Goal: Task Accomplishment & Management: Manage account settings

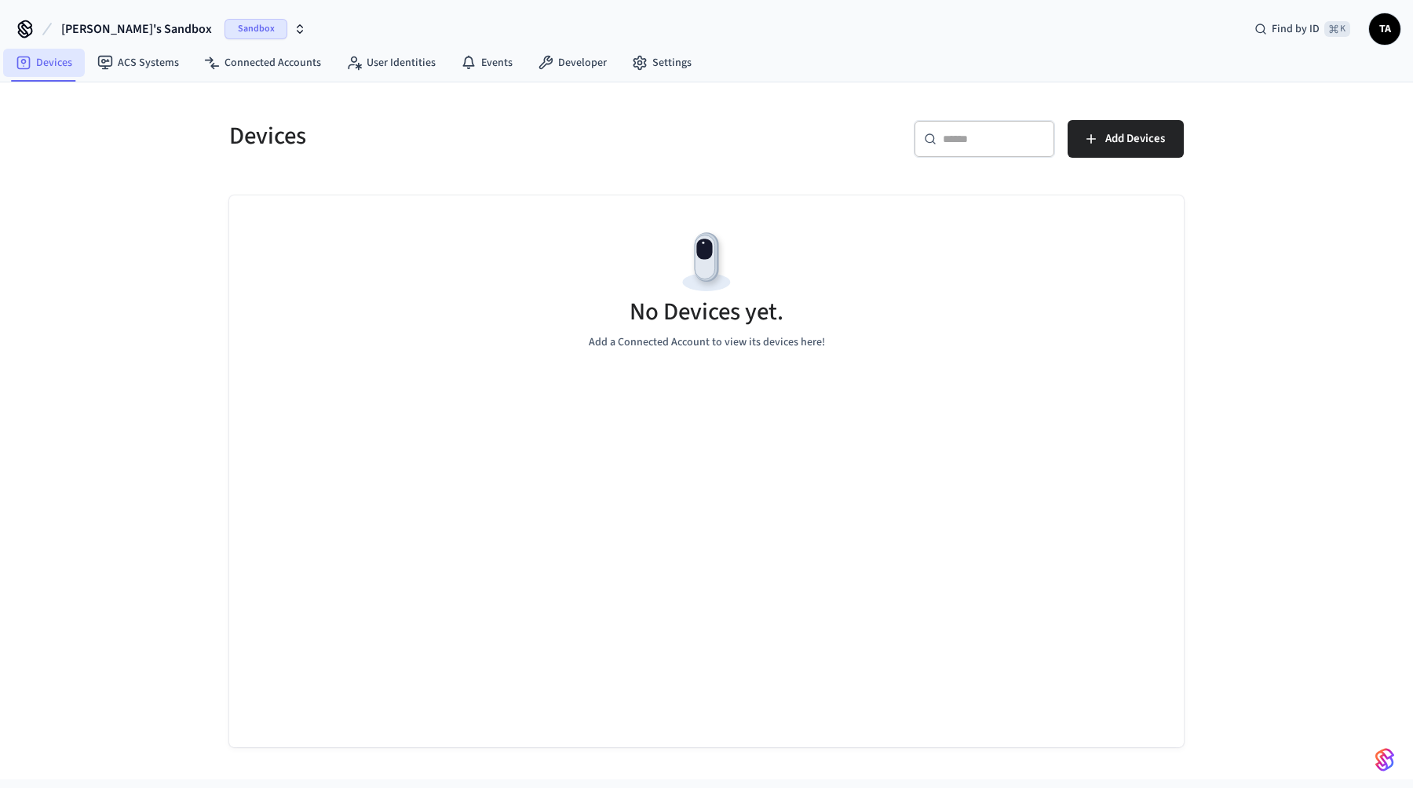
click at [70, 67] on link "Devices" at bounding box center [44, 63] width 82 height 28
click at [1133, 141] on span "Add Devices" at bounding box center [1135, 139] width 60 height 20
click at [224, 28] on span "Sandbox" at bounding box center [255, 29] width 63 height 20
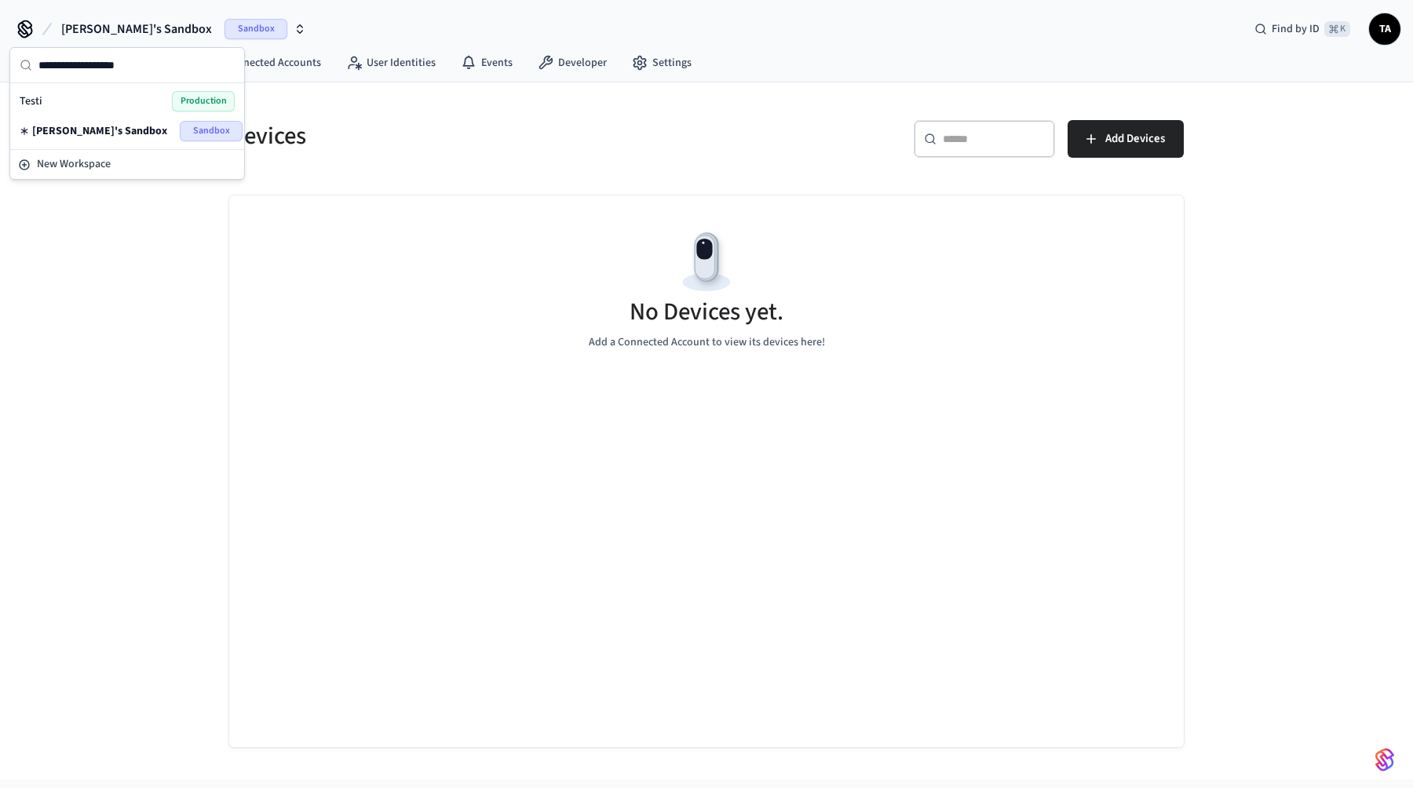
click at [90, 97] on div "Testi Production" at bounding box center [127, 101] width 215 height 20
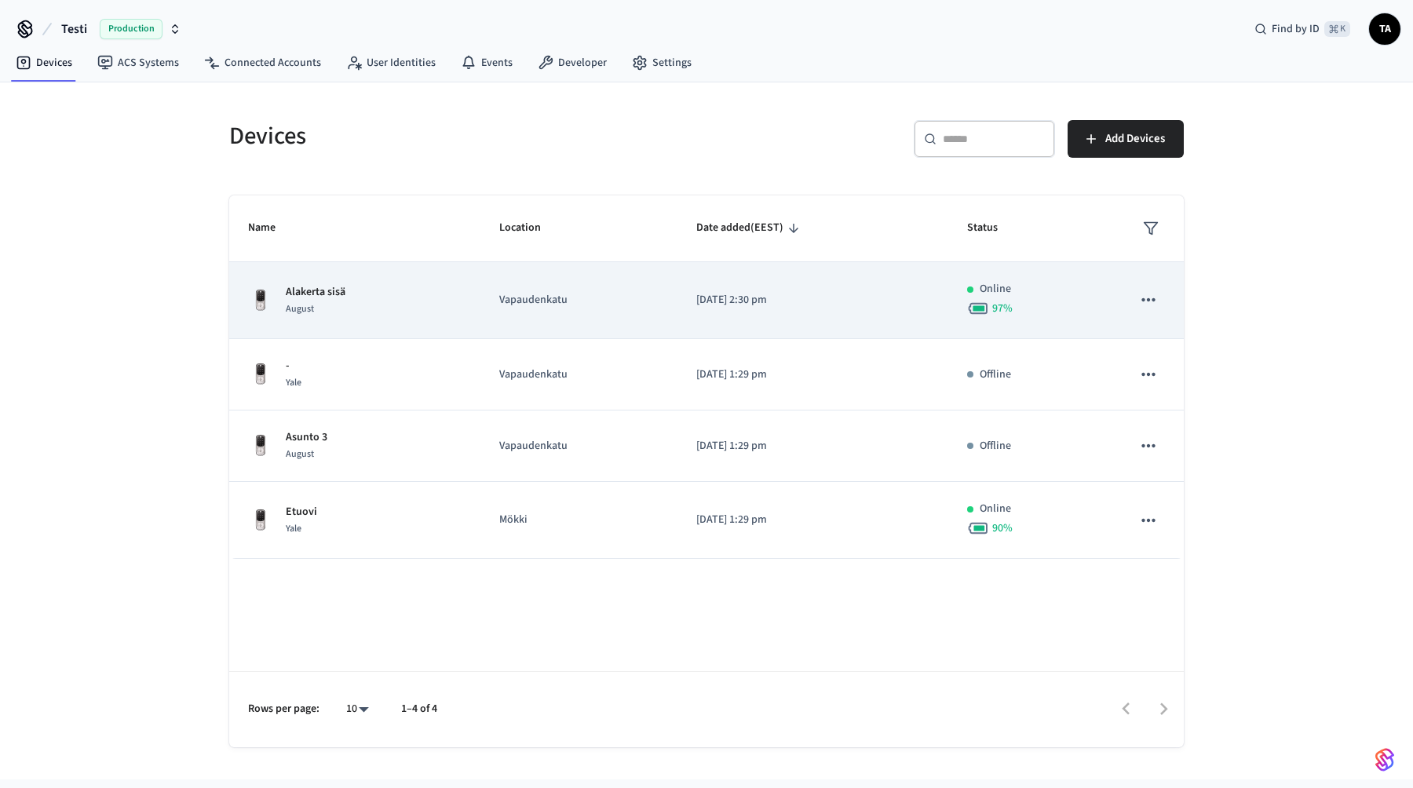
click at [373, 325] on td "Alakerta sisä August" at bounding box center [354, 300] width 251 height 77
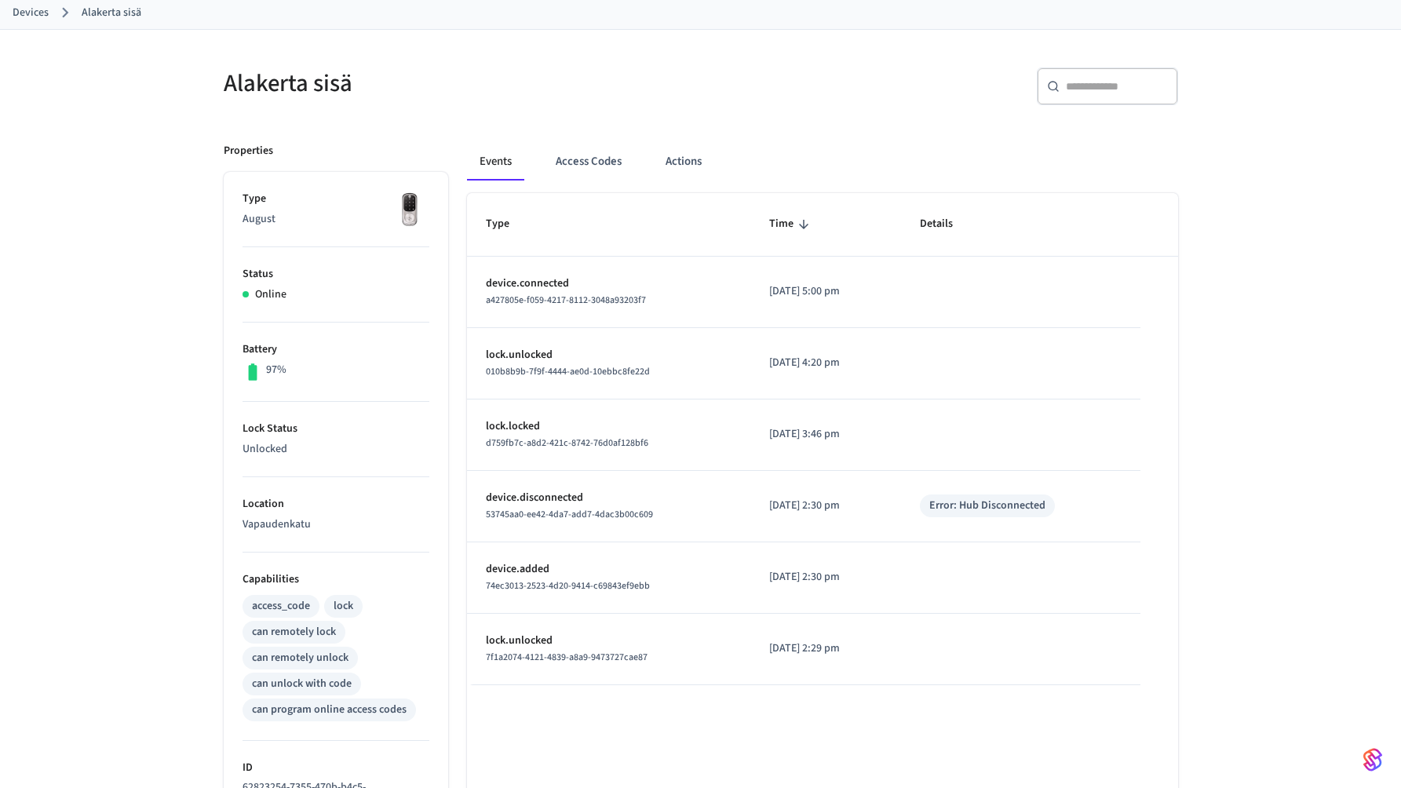
scroll to position [91, 0]
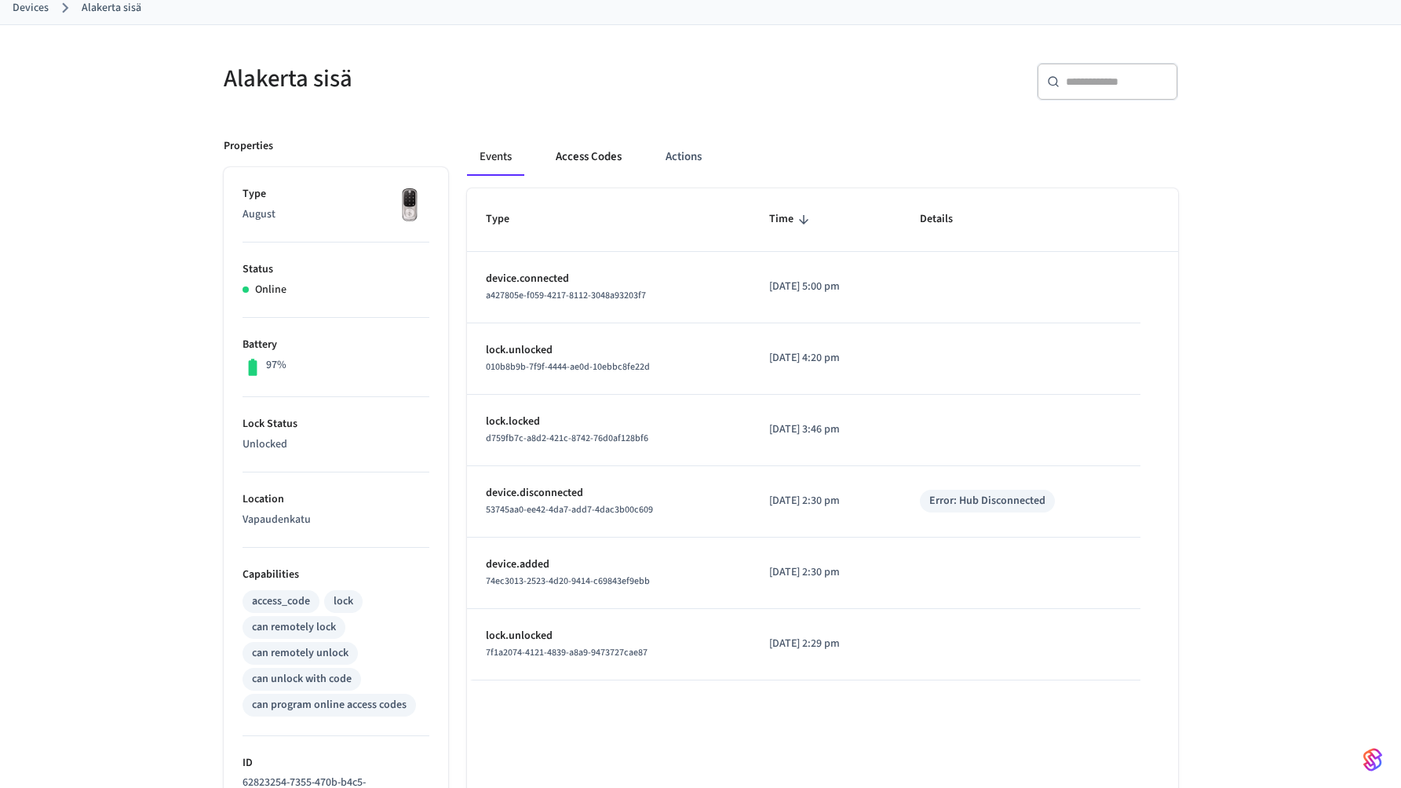
click at [603, 161] on button "Access Codes" at bounding box center [588, 157] width 91 height 38
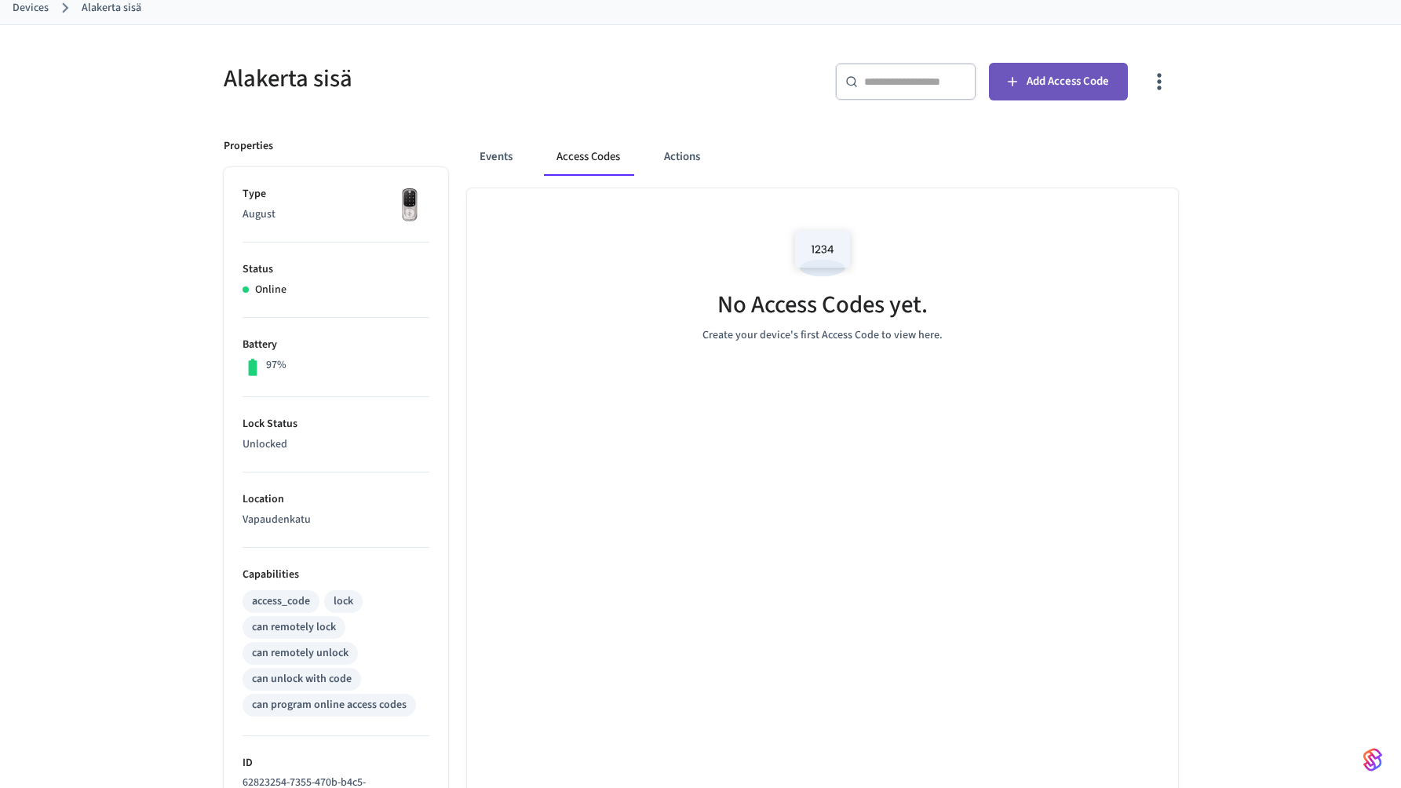
click at [1069, 76] on span "Add Access Code" at bounding box center [1067, 81] width 82 height 20
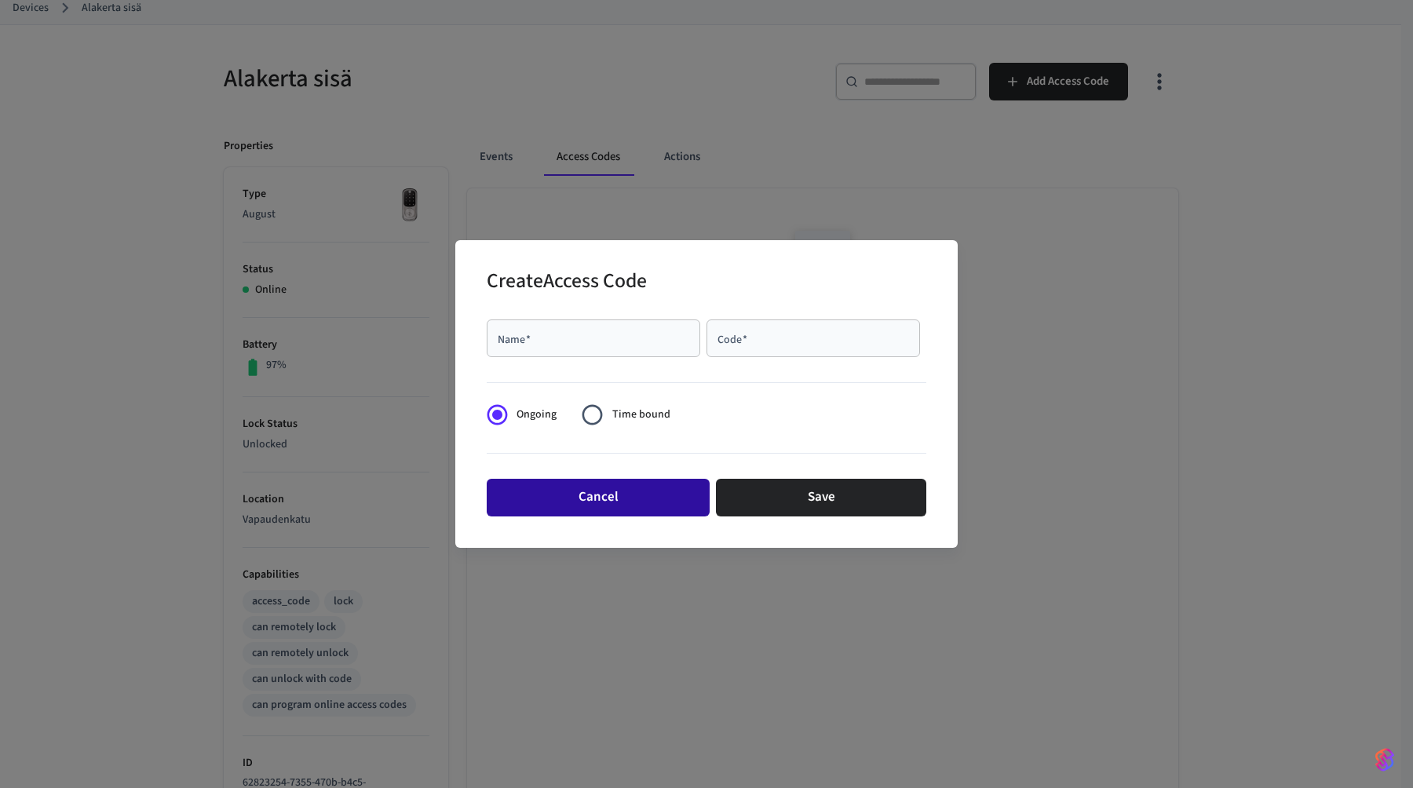
click at [656, 487] on button "Cancel" at bounding box center [598, 498] width 223 height 38
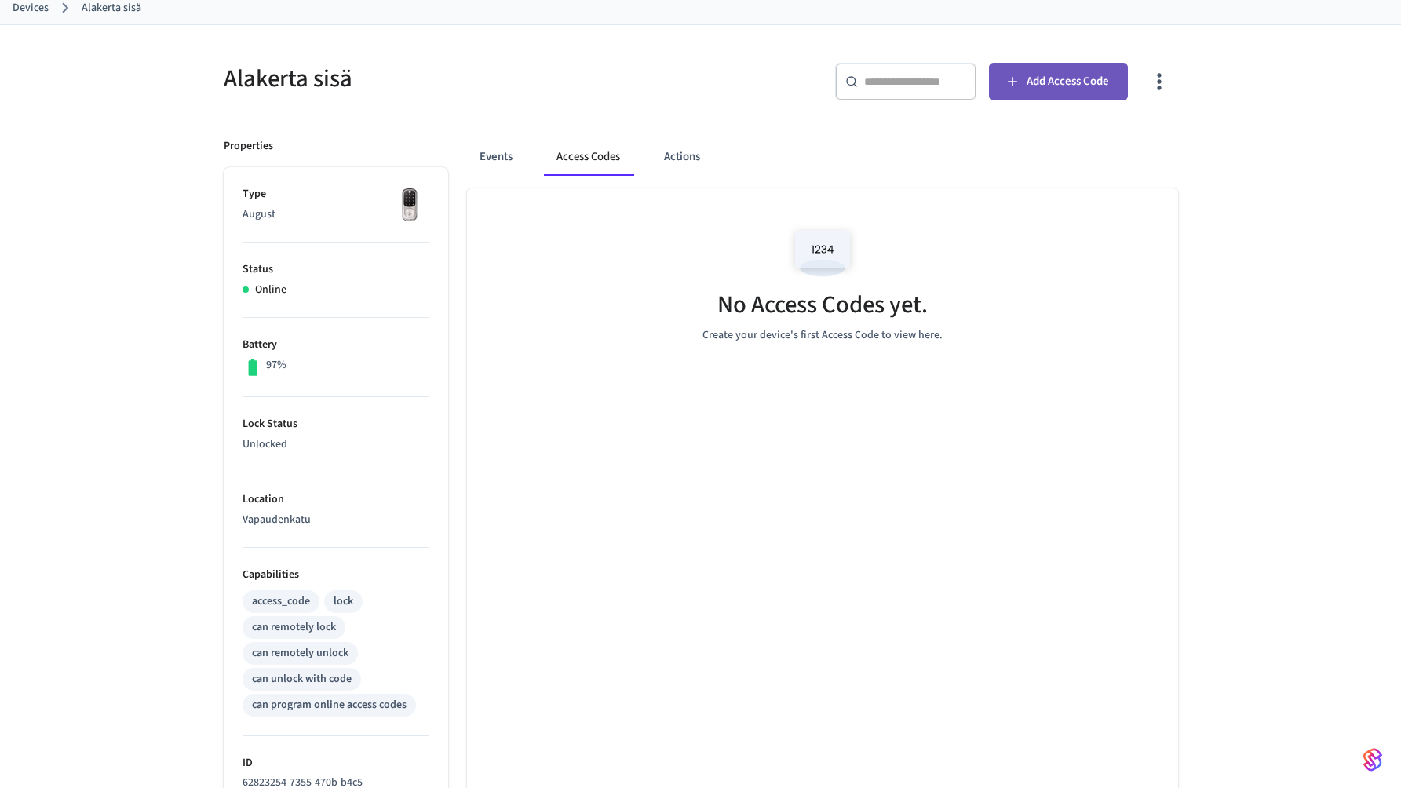
click at [1077, 93] on button "Add Access Code" at bounding box center [1058, 82] width 139 height 38
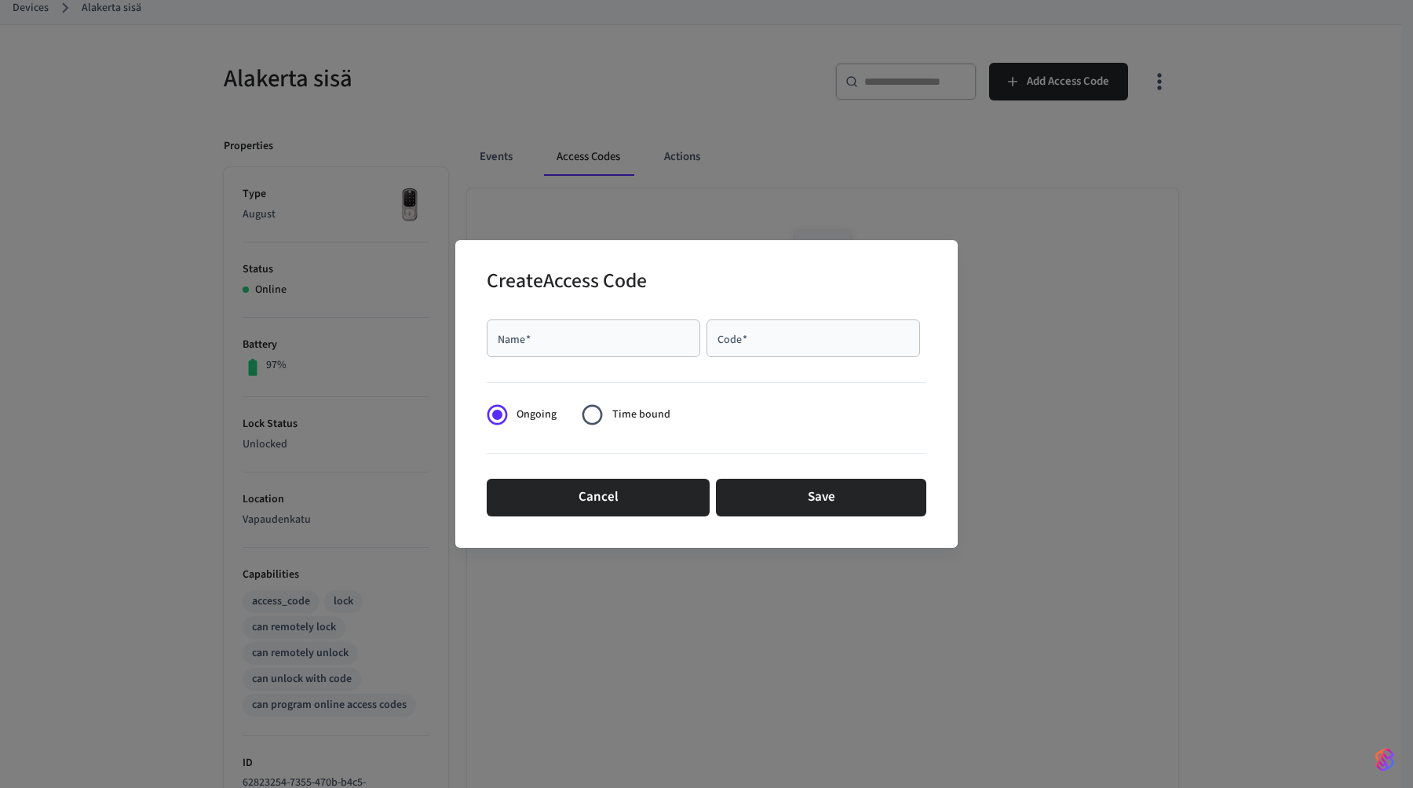
click at [562, 338] on input "Name   *" at bounding box center [593, 338] width 195 height 16
type input "*****"
click at [747, 337] on input "****" at bounding box center [813, 338] width 195 height 16
type input "*"
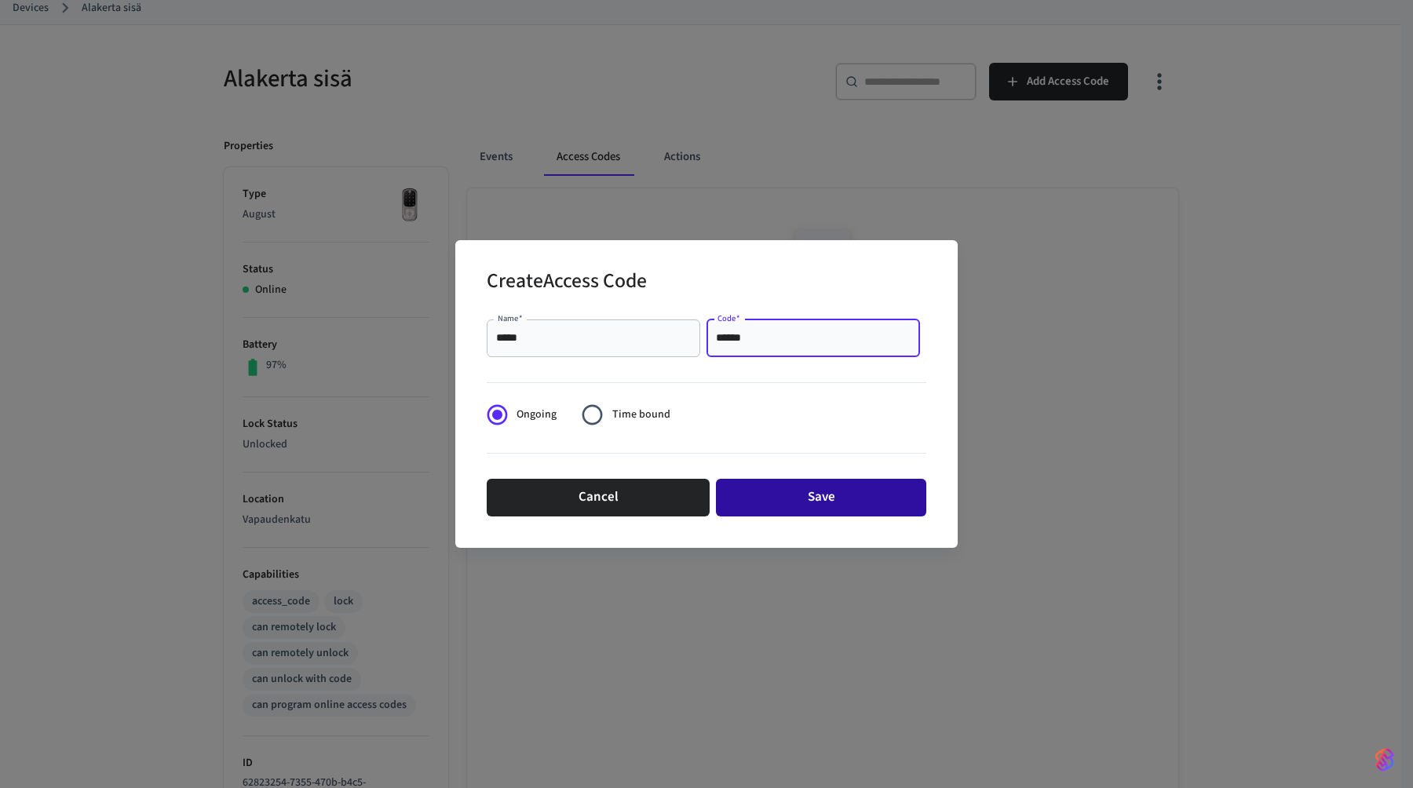
type input "******"
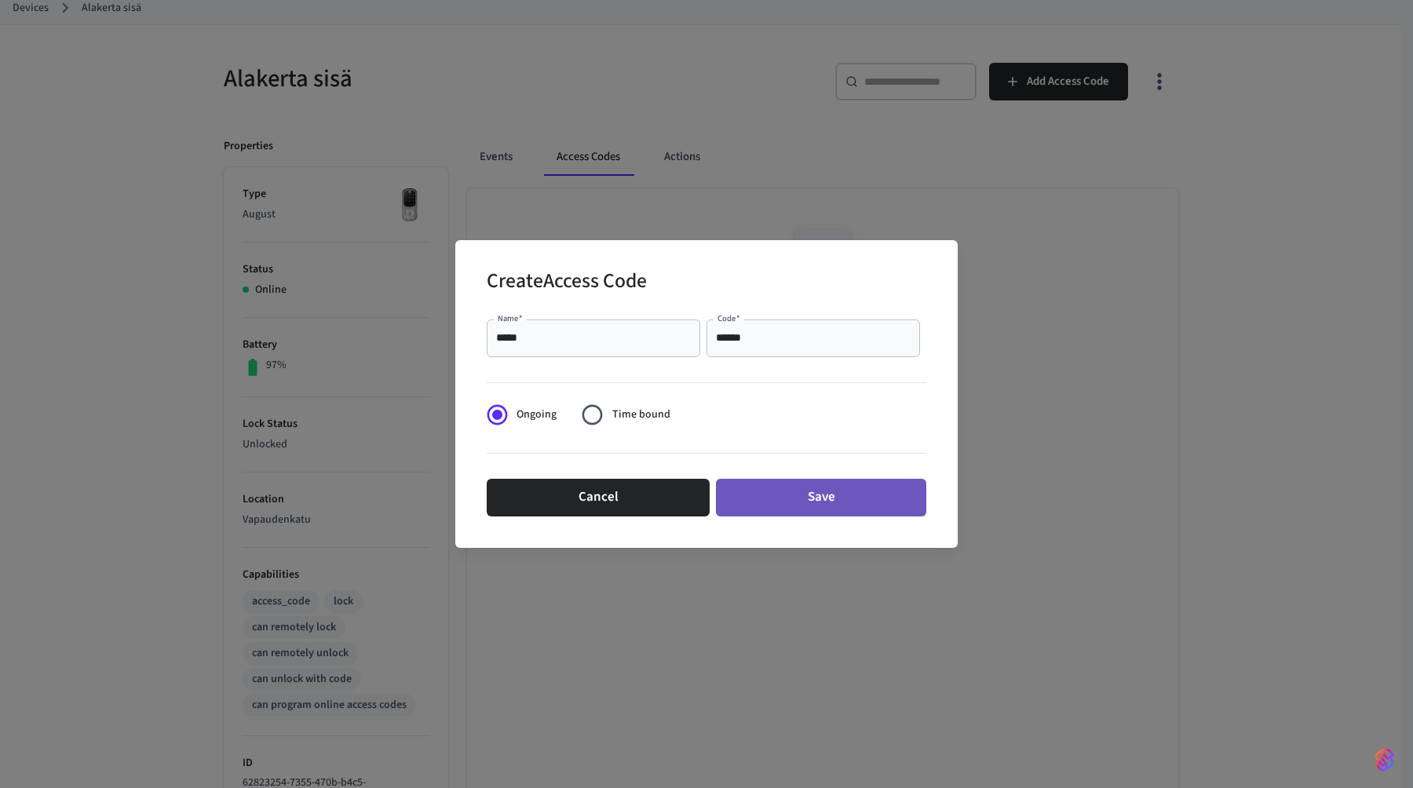
click at [826, 509] on button "Save" at bounding box center [821, 498] width 210 height 38
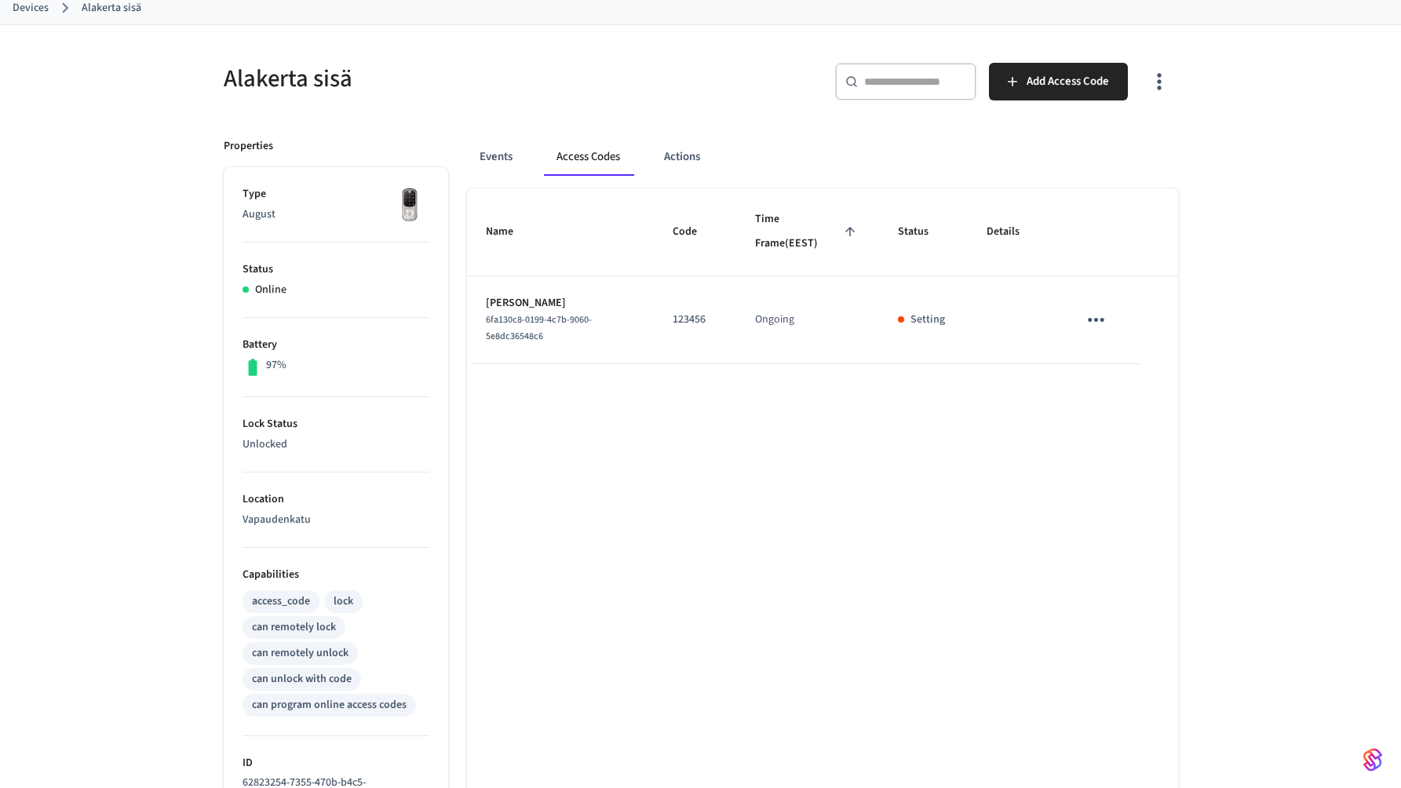
click at [1107, 324] on icon "sticky table" at bounding box center [1096, 320] width 24 height 24
click at [1030, 497] on div at bounding box center [706, 394] width 1413 height 788
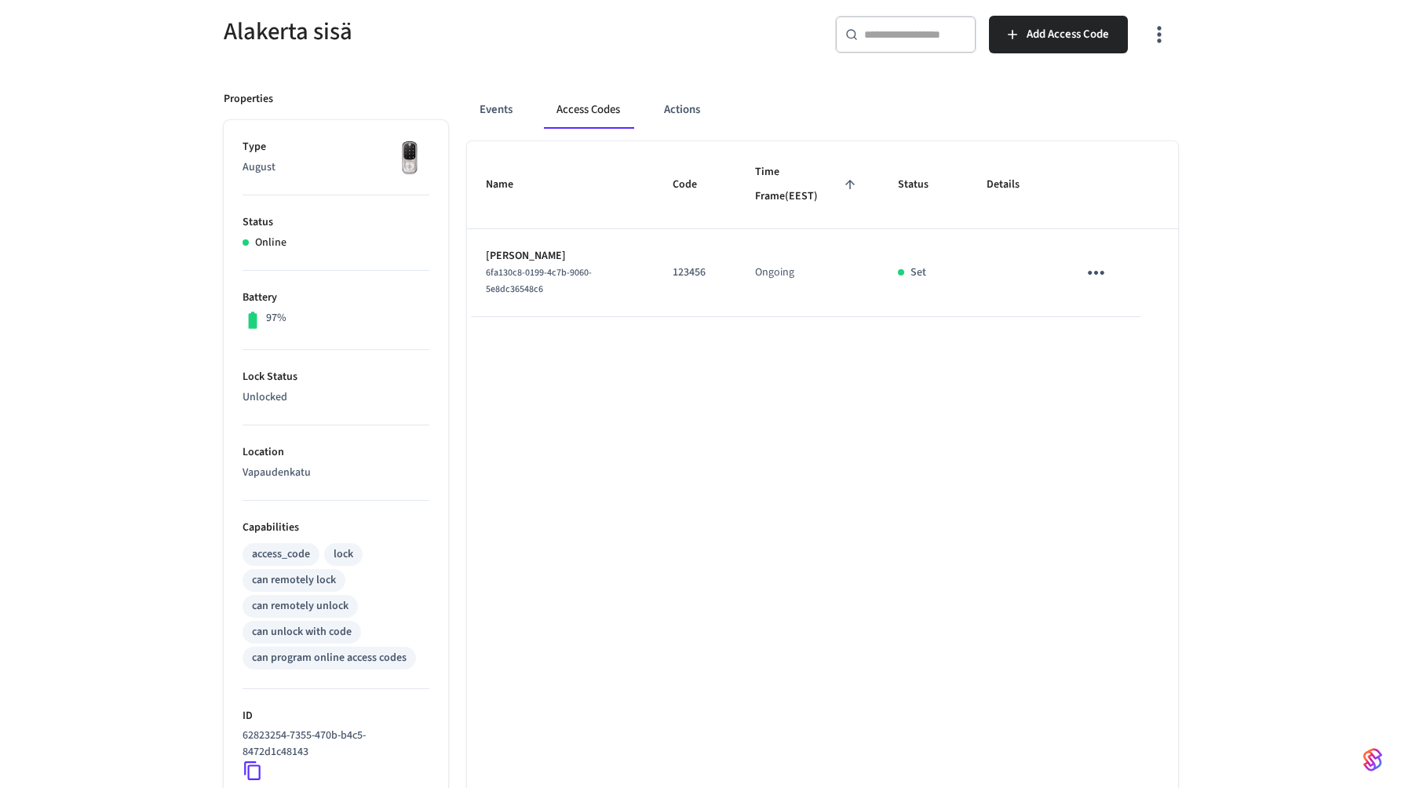
scroll to position [0, 0]
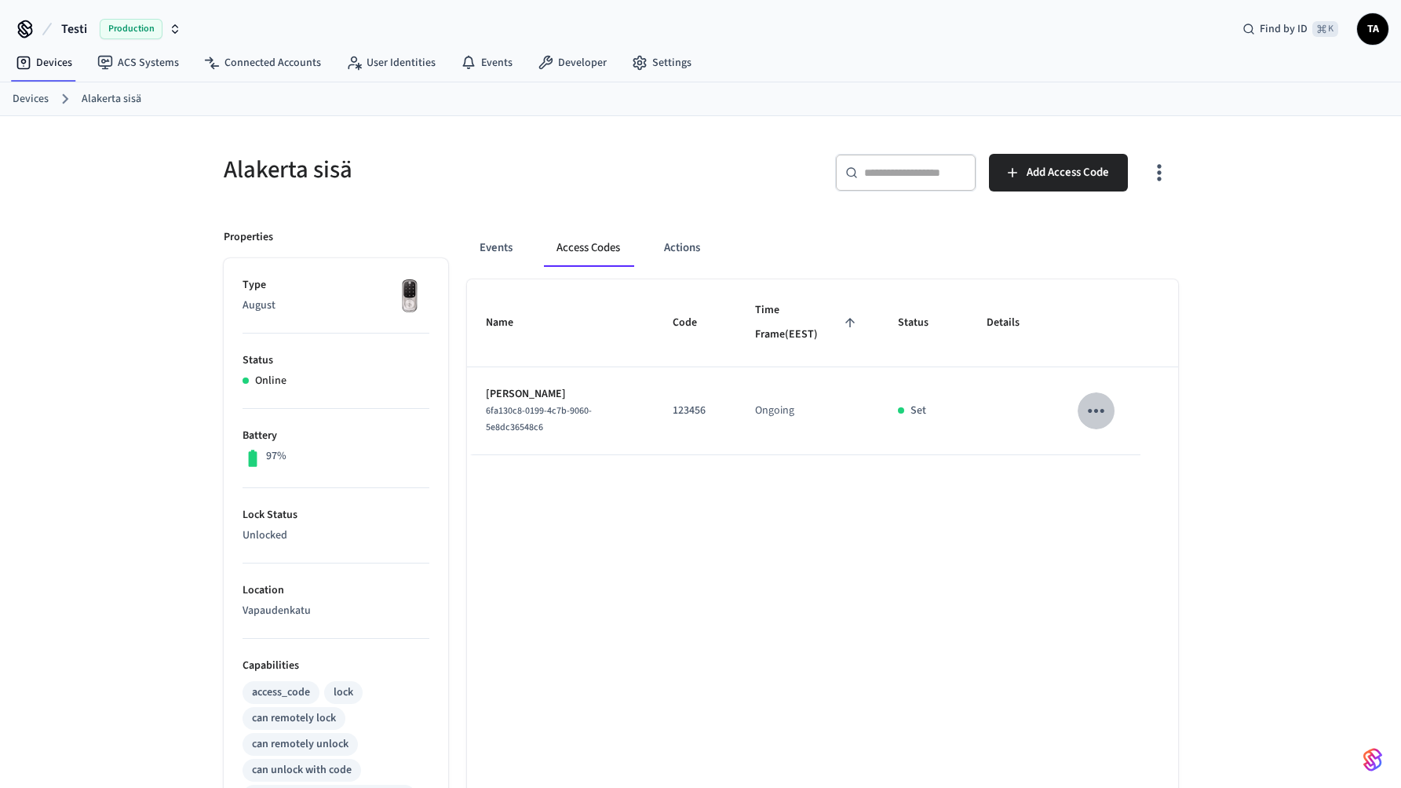
click at [1096, 407] on icon "sticky table" at bounding box center [1096, 411] width 24 height 24
click at [986, 514] on div at bounding box center [706, 394] width 1413 height 788
click at [140, 68] on link "ACS Systems" at bounding box center [138, 63] width 107 height 28
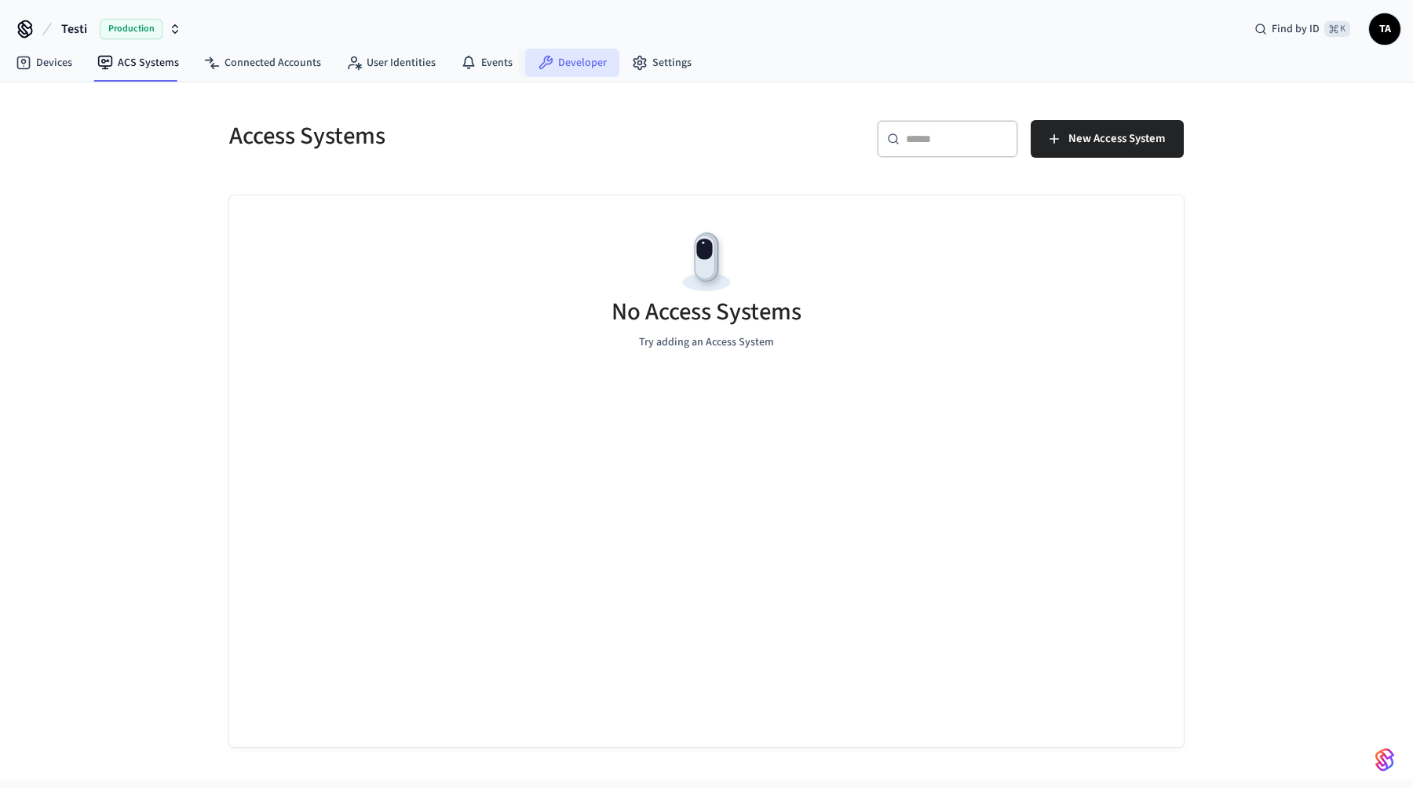
click at [567, 71] on link "Developer" at bounding box center [572, 63] width 94 height 28
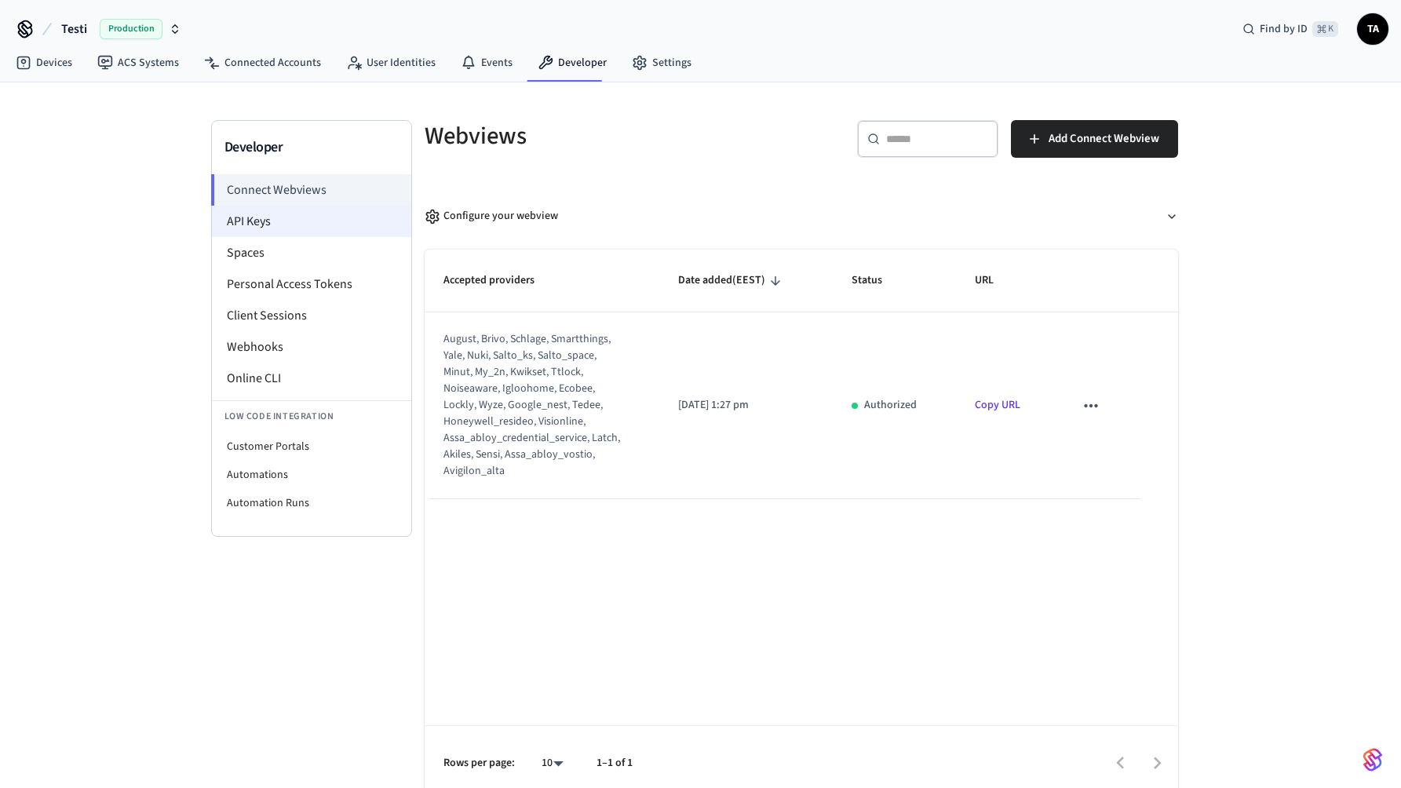
click at [328, 229] on li "API Keys" at bounding box center [311, 221] width 199 height 31
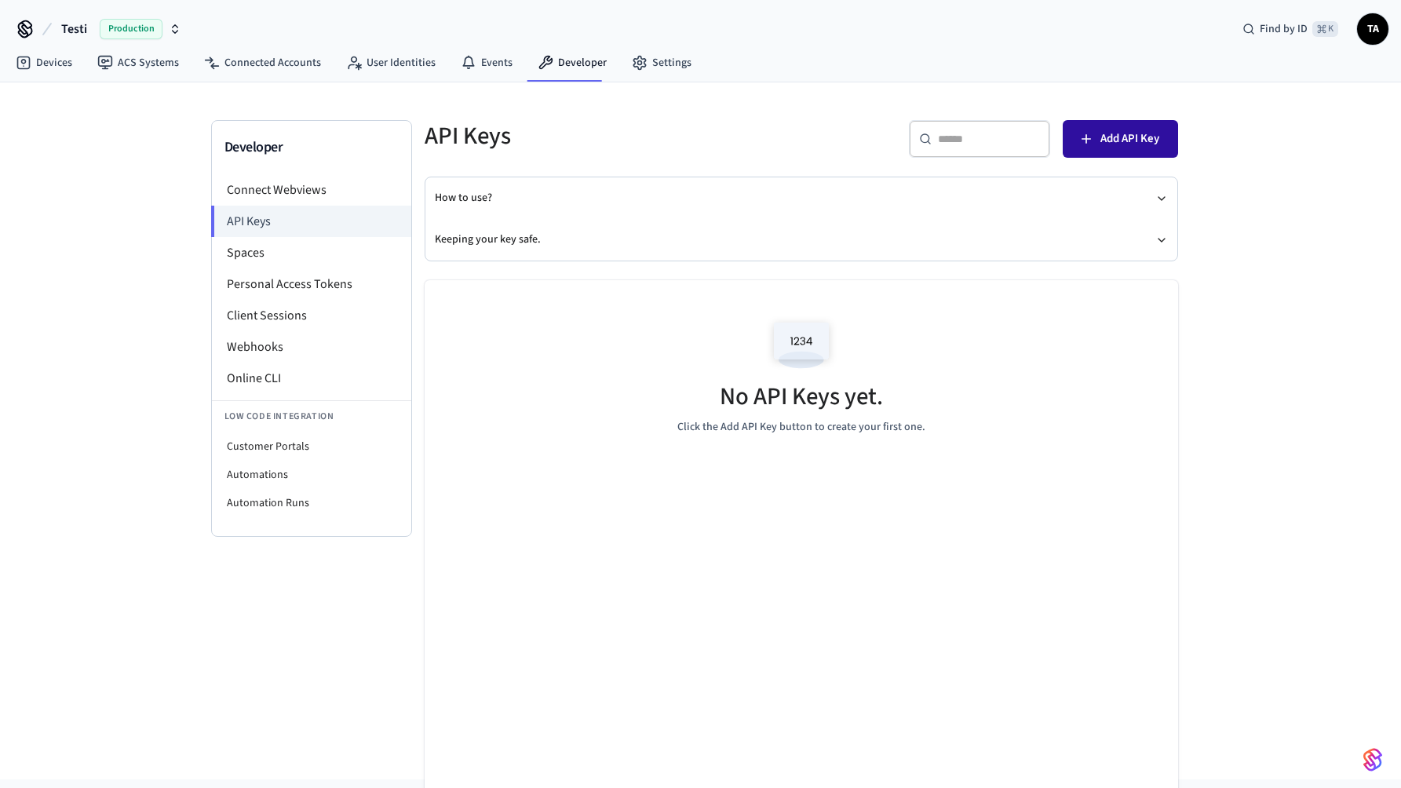
click at [1152, 148] on span "Add API Key" at bounding box center [1129, 139] width 59 height 20
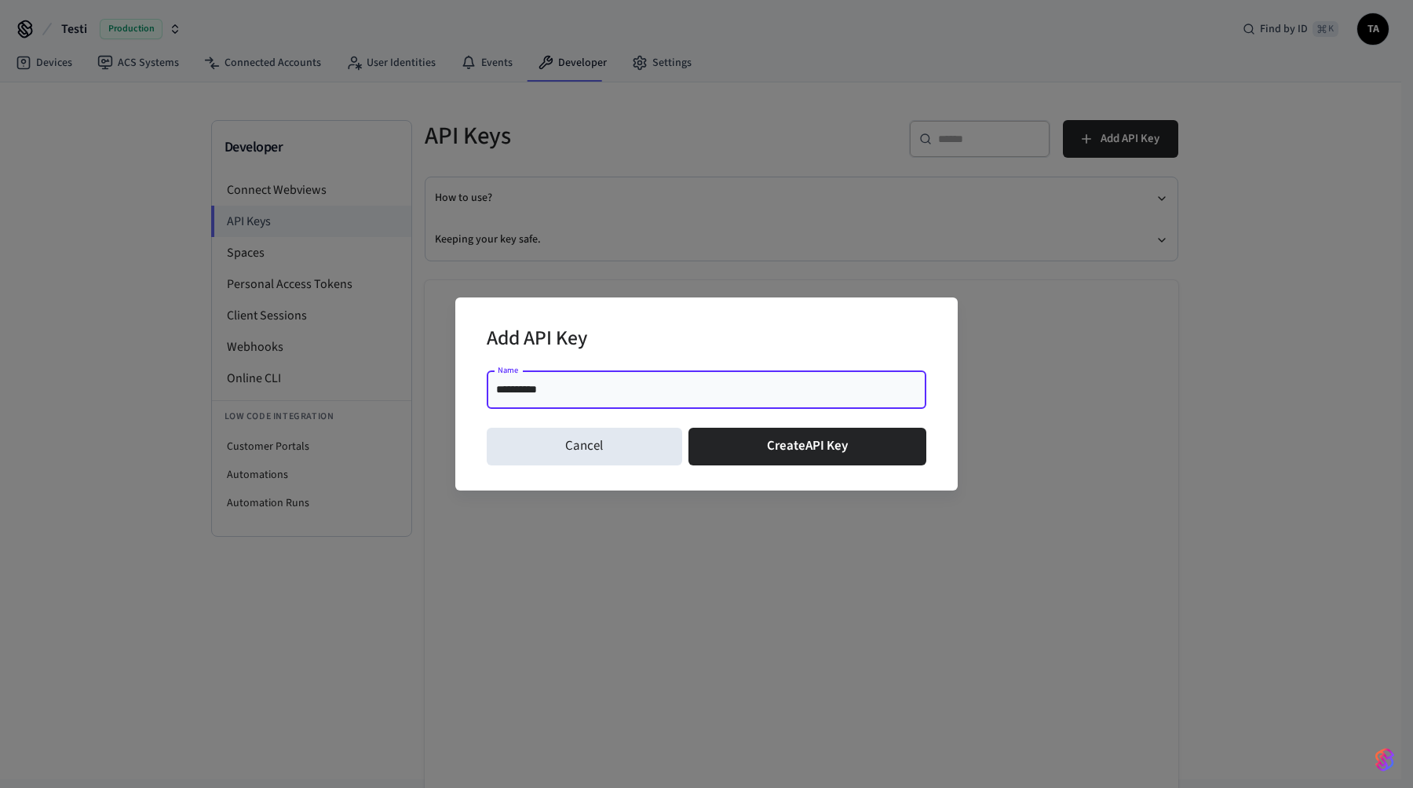
type input "**********"
click at [704, 546] on div "**********" at bounding box center [706, 394] width 1413 height 788
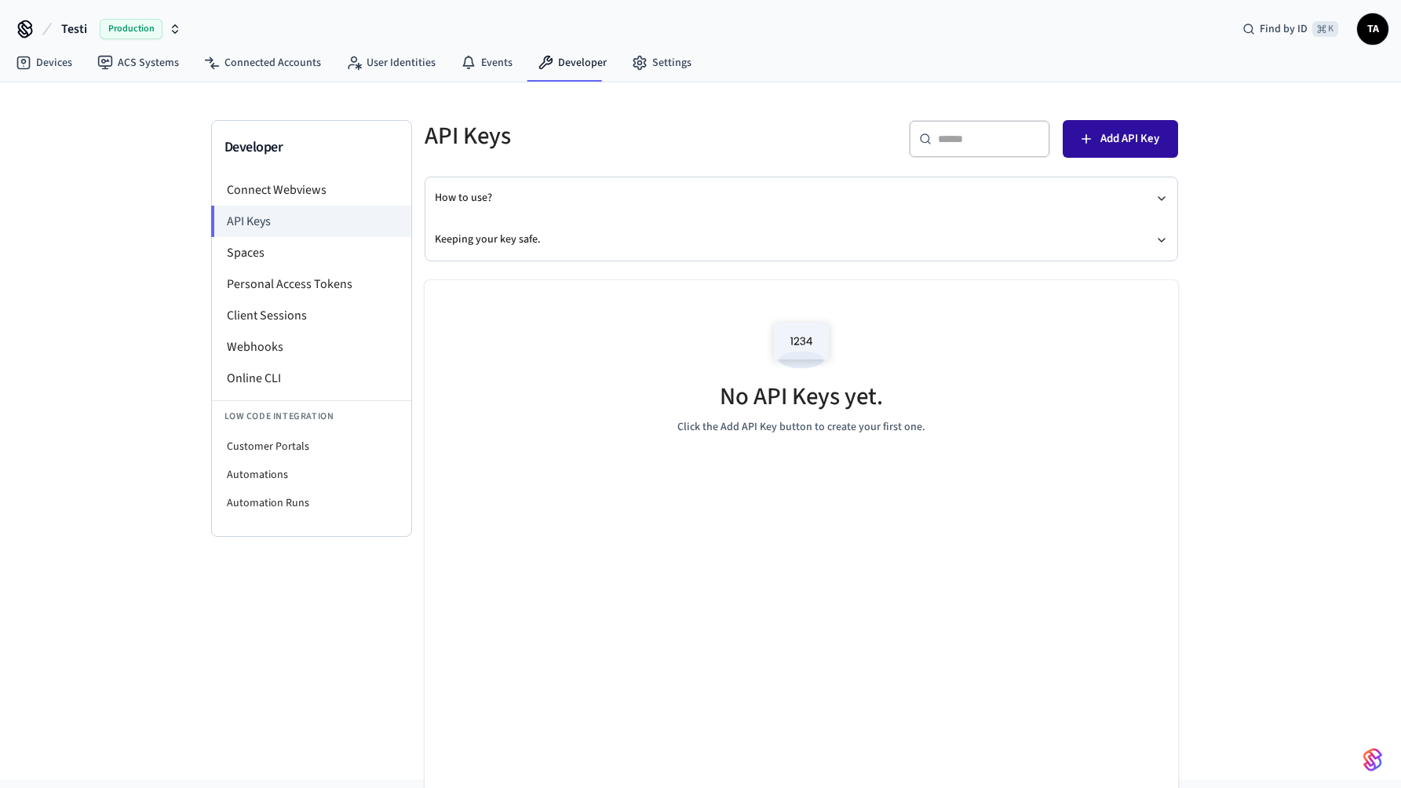
click at [1124, 148] on span "Add API Key" at bounding box center [1129, 139] width 59 height 20
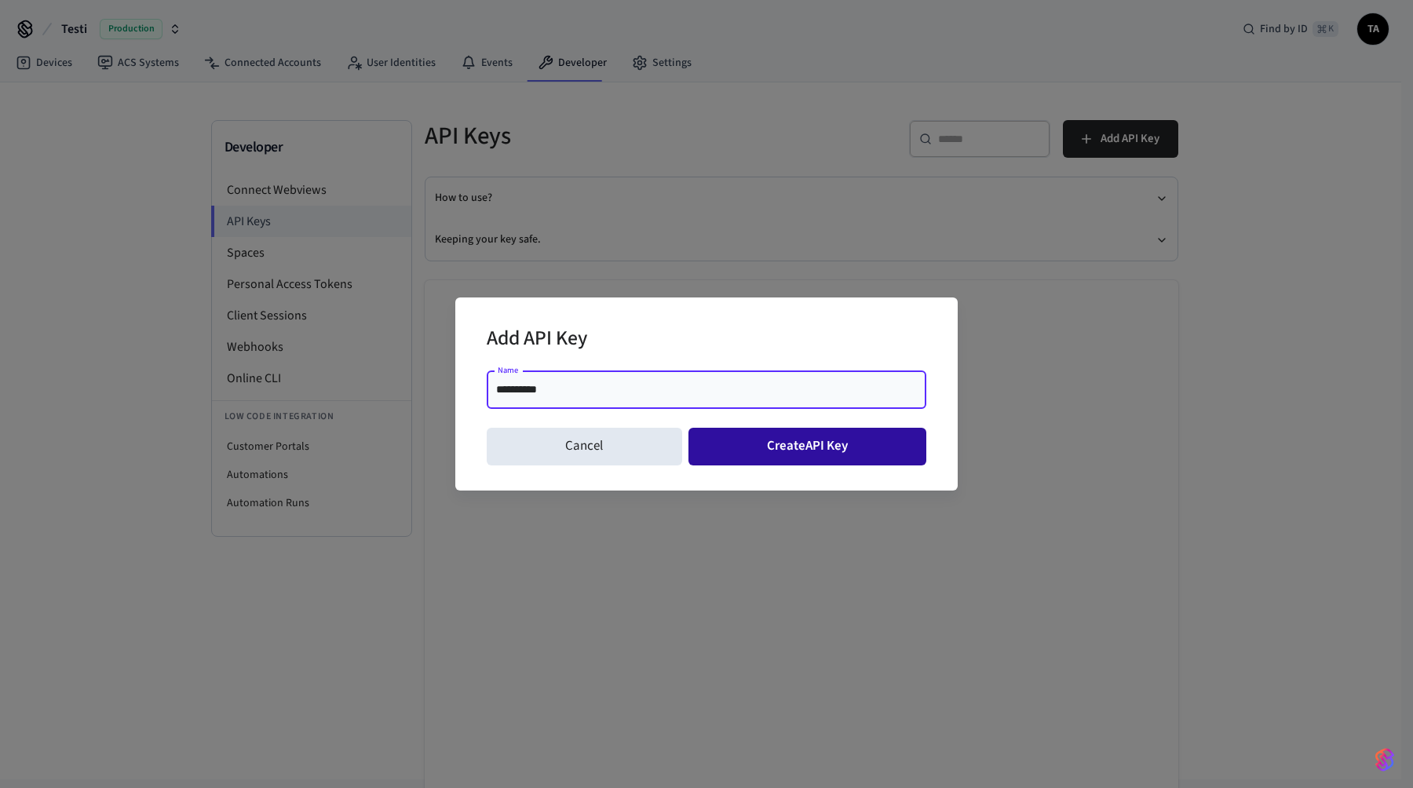
type input "**********"
click at [839, 449] on button "Create API Key" at bounding box center [807, 447] width 239 height 38
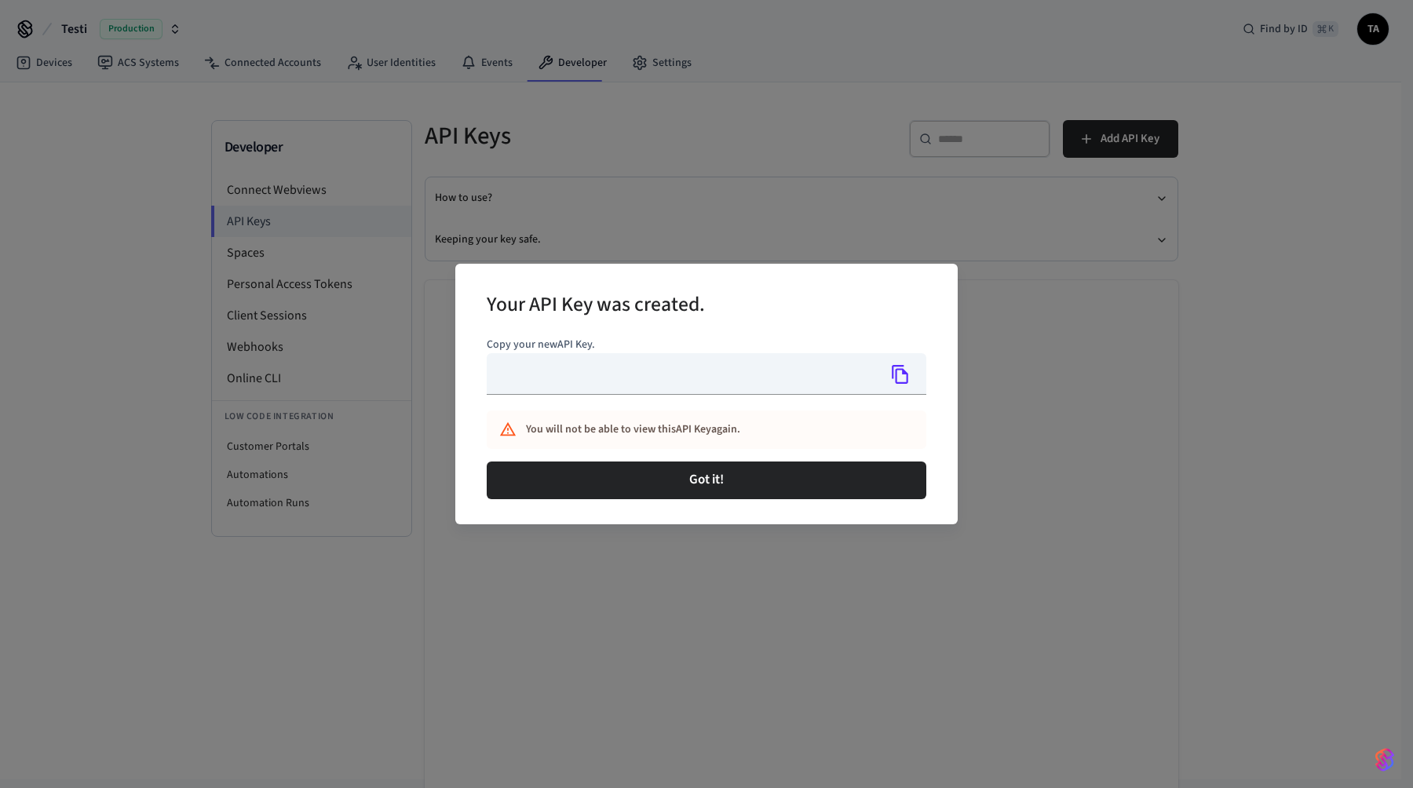
type input "**********"
click at [901, 377] on icon "Copy" at bounding box center [900, 374] width 20 height 20
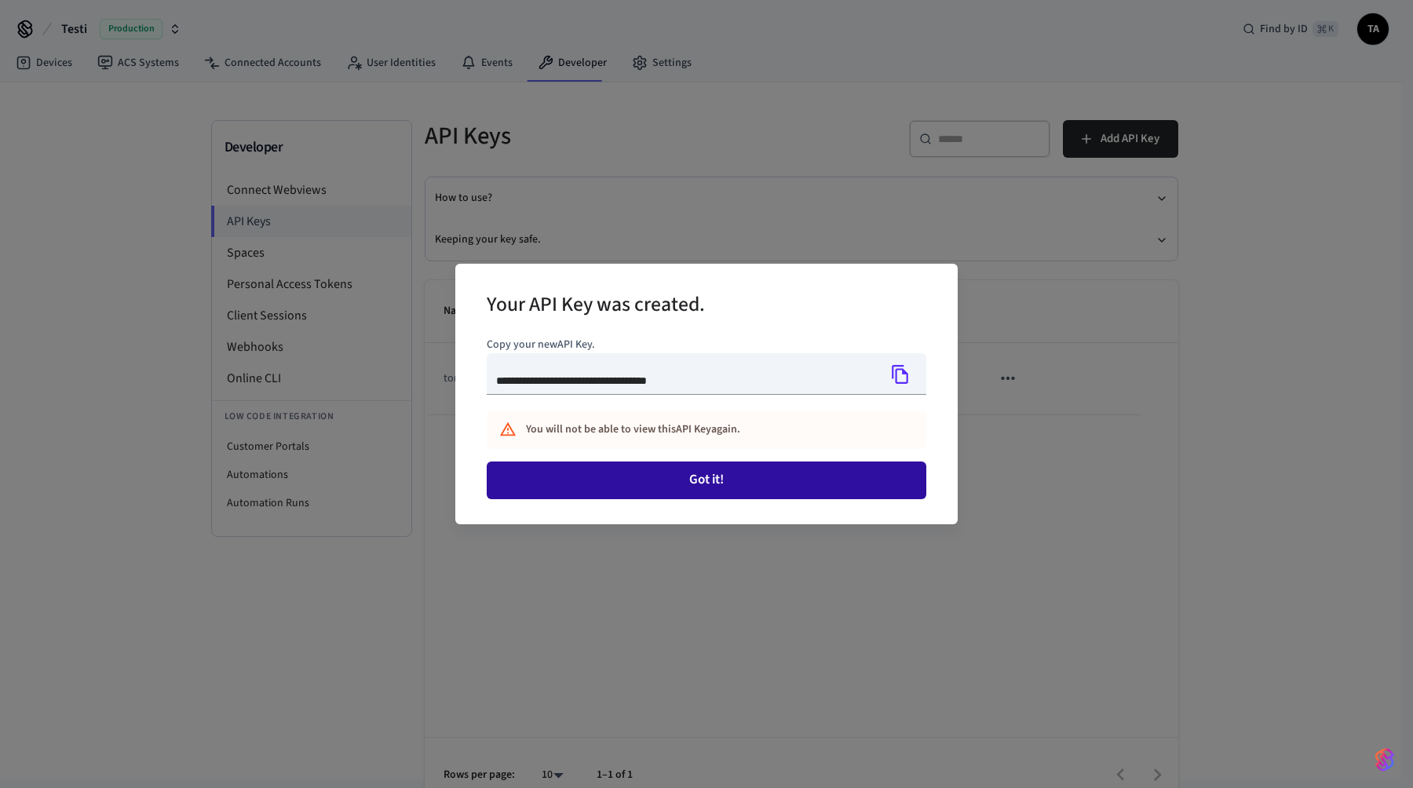
click at [758, 476] on button "Got it!" at bounding box center [706, 480] width 439 height 38
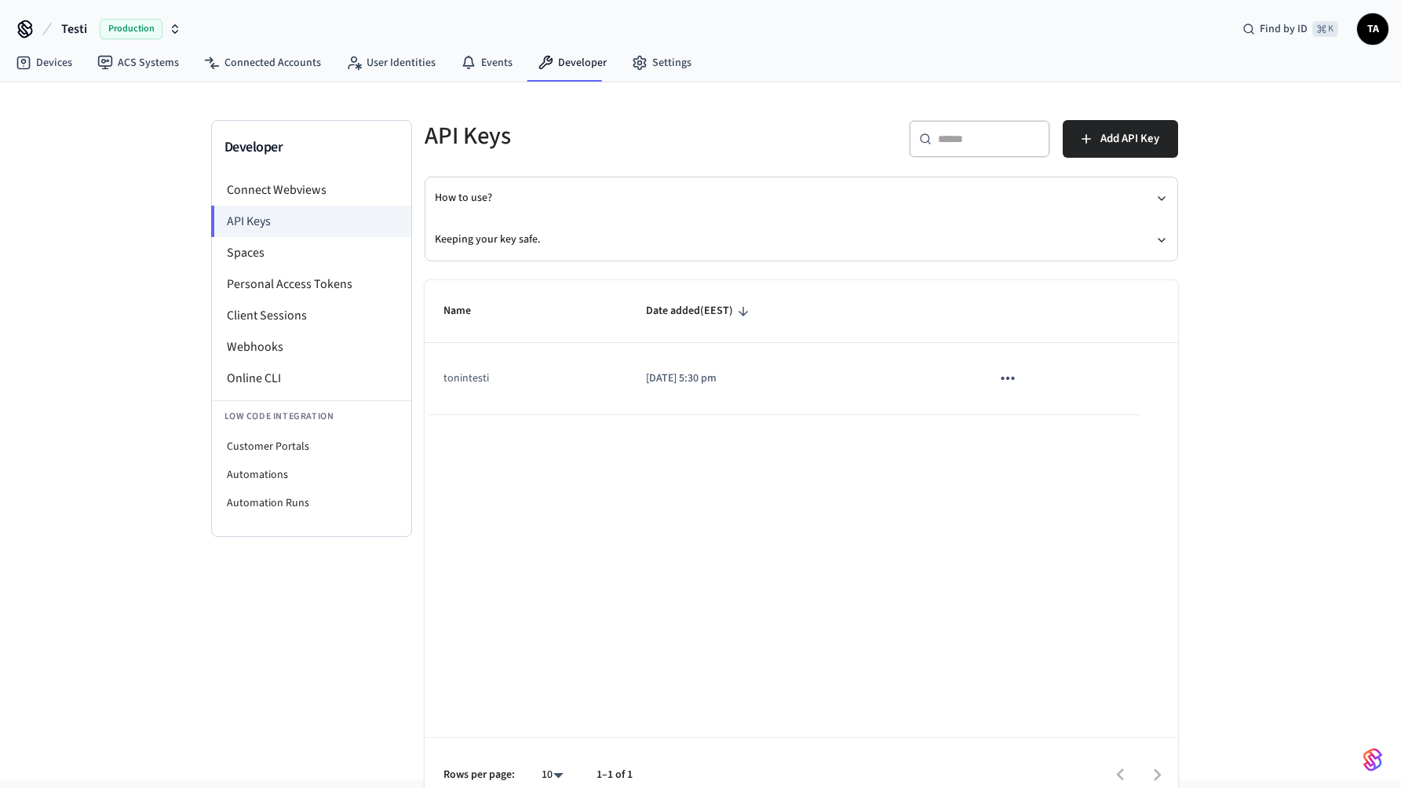
click at [1007, 379] on icon "sticky table" at bounding box center [1007, 378] width 13 height 3
click at [885, 534] on div at bounding box center [706, 394] width 1413 height 788
click at [150, 65] on link "ACS Systems" at bounding box center [138, 63] width 107 height 28
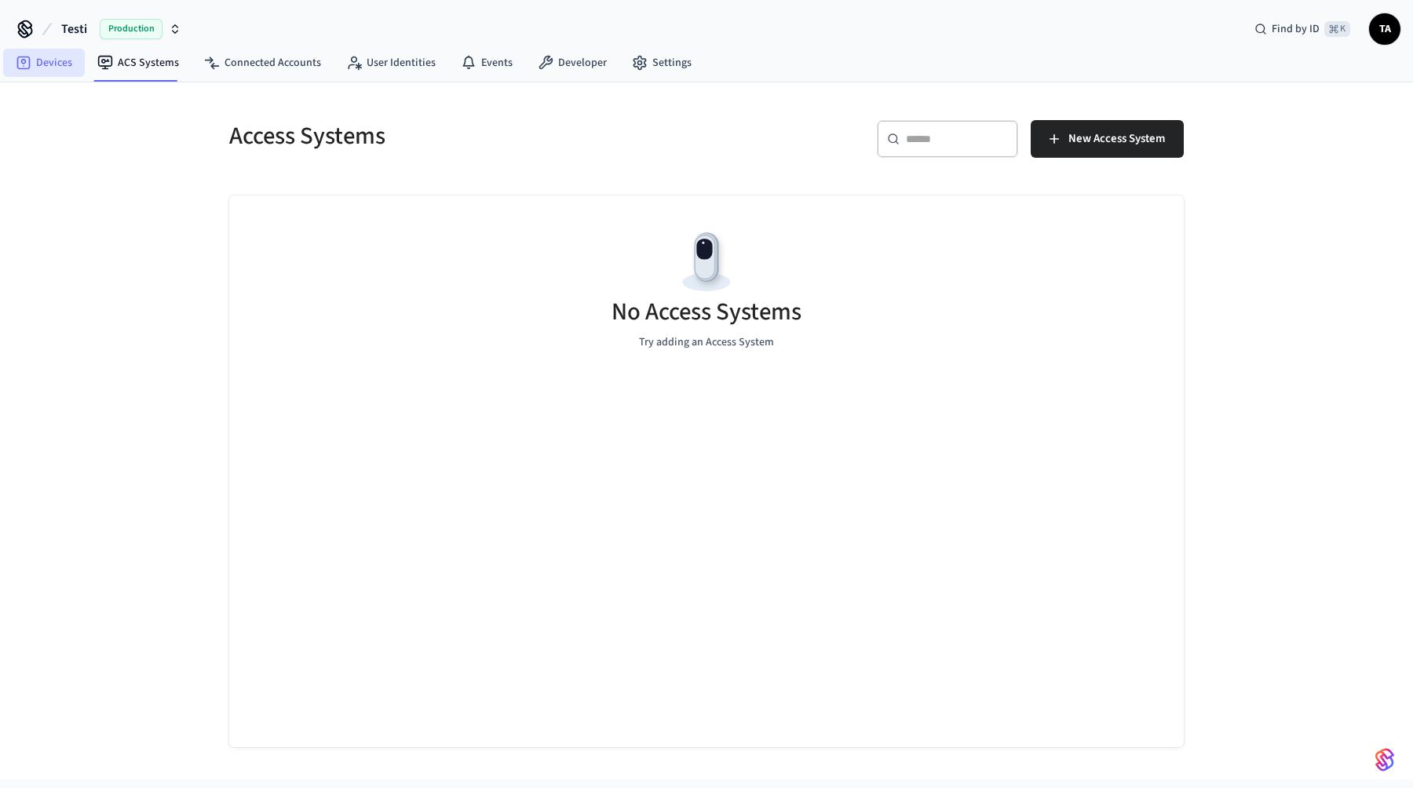
click at [62, 62] on link "Devices" at bounding box center [44, 63] width 82 height 28
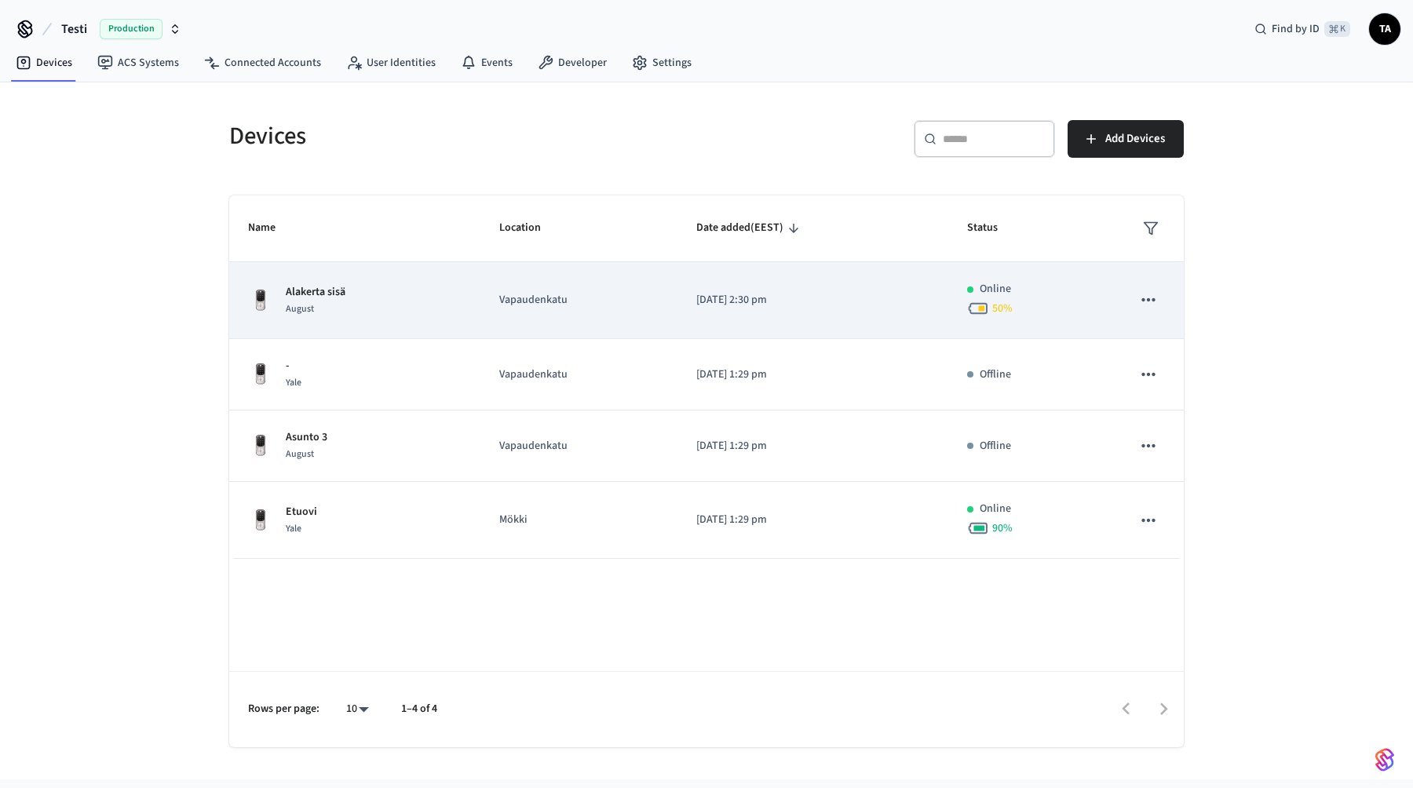
click at [406, 327] on td "Alakerta sisä August" at bounding box center [354, 300] width 251 height 77
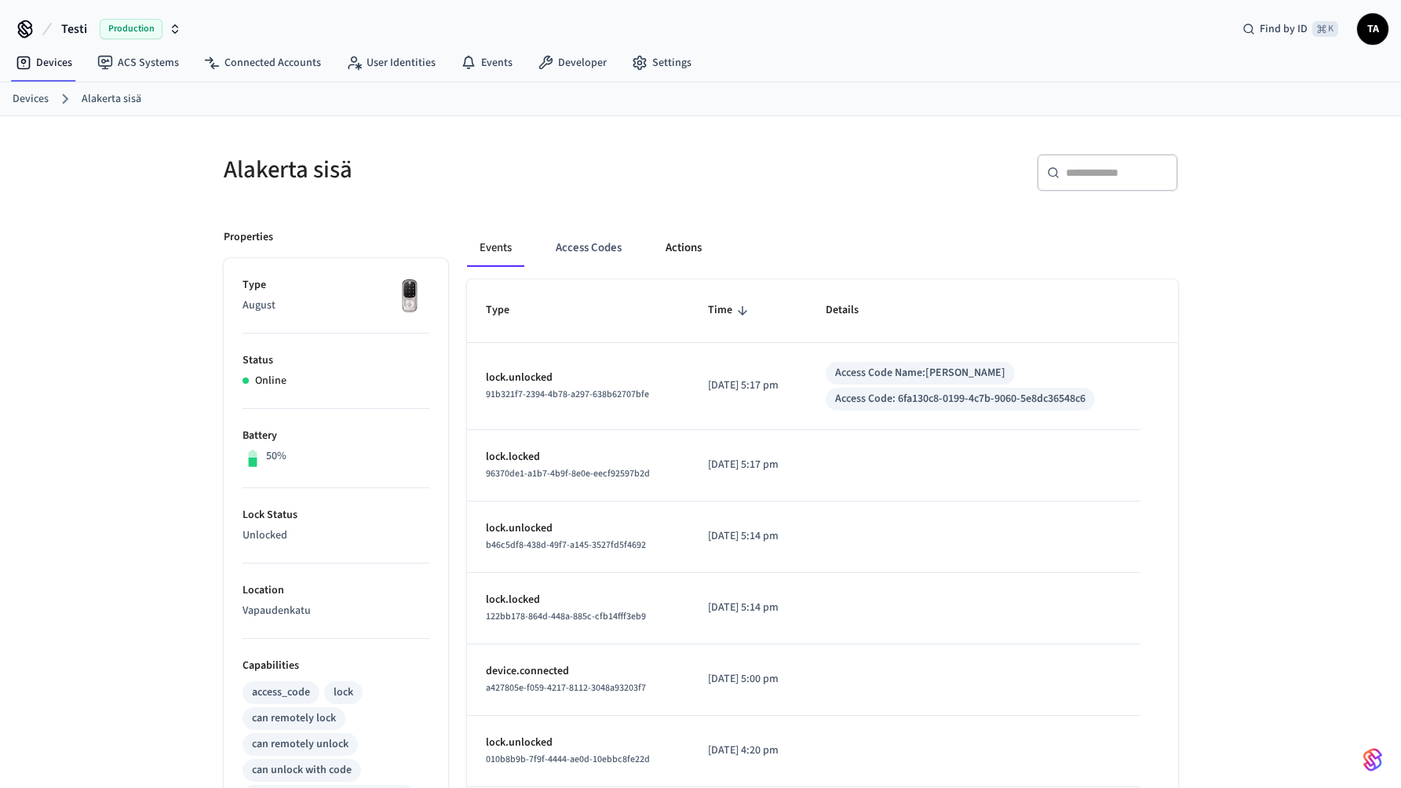
click at [698, 253] on button "Actions" at bounding box center [683, 248] width 61 height 38
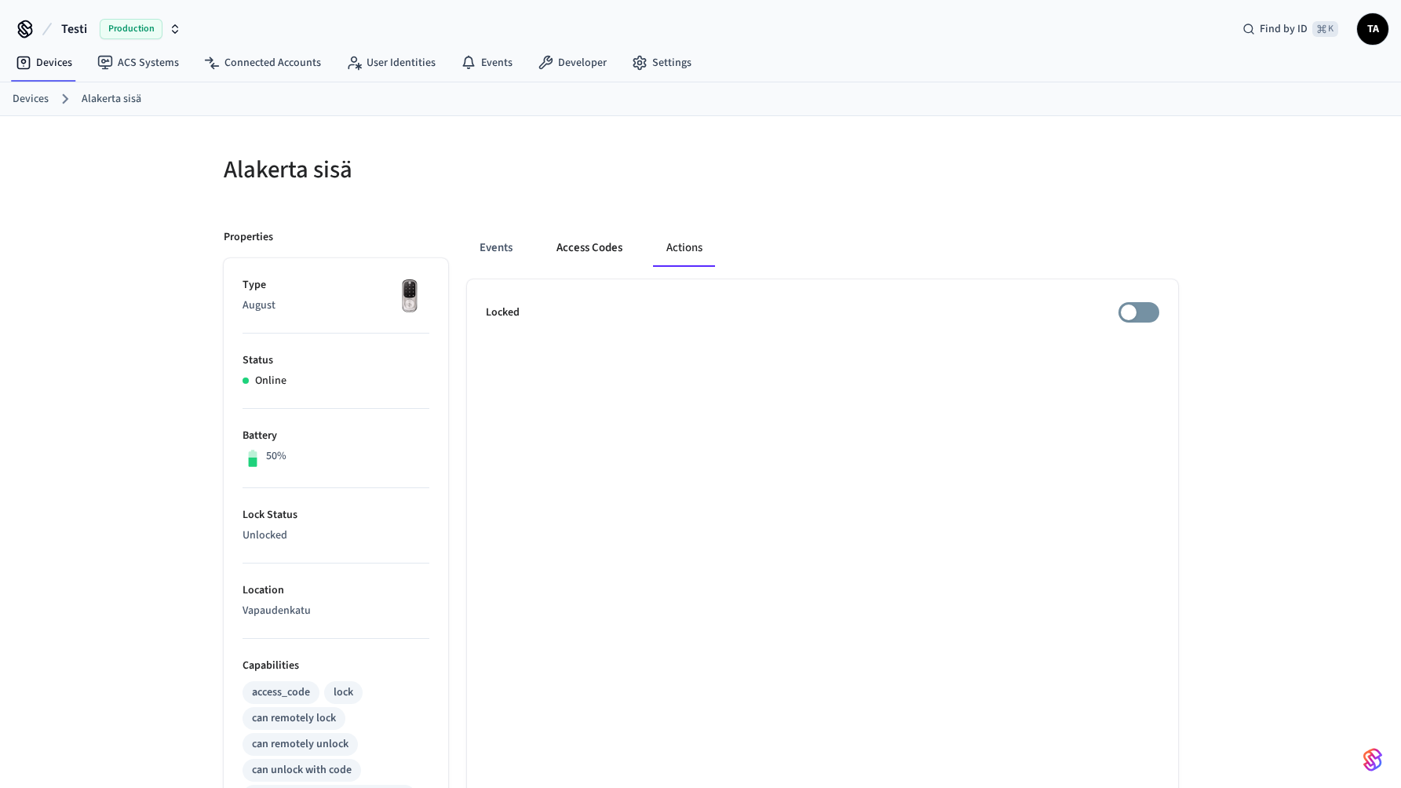
click at [592, 251] on button "Access Codes" at bounding box center [589, 248] width 91 height 38
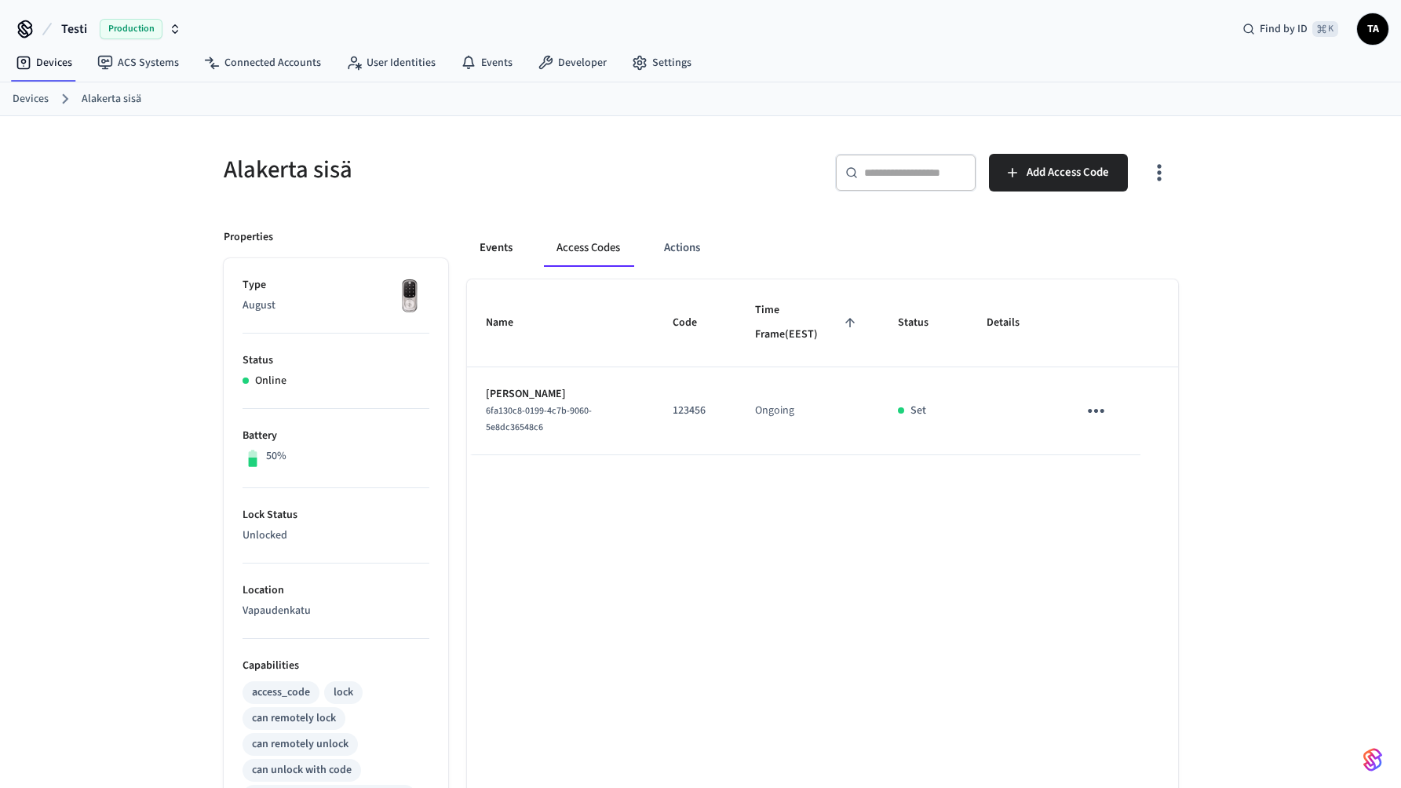
click at [506, 252] on button "Events" at bounding box center [496, 248] width 58 height 38
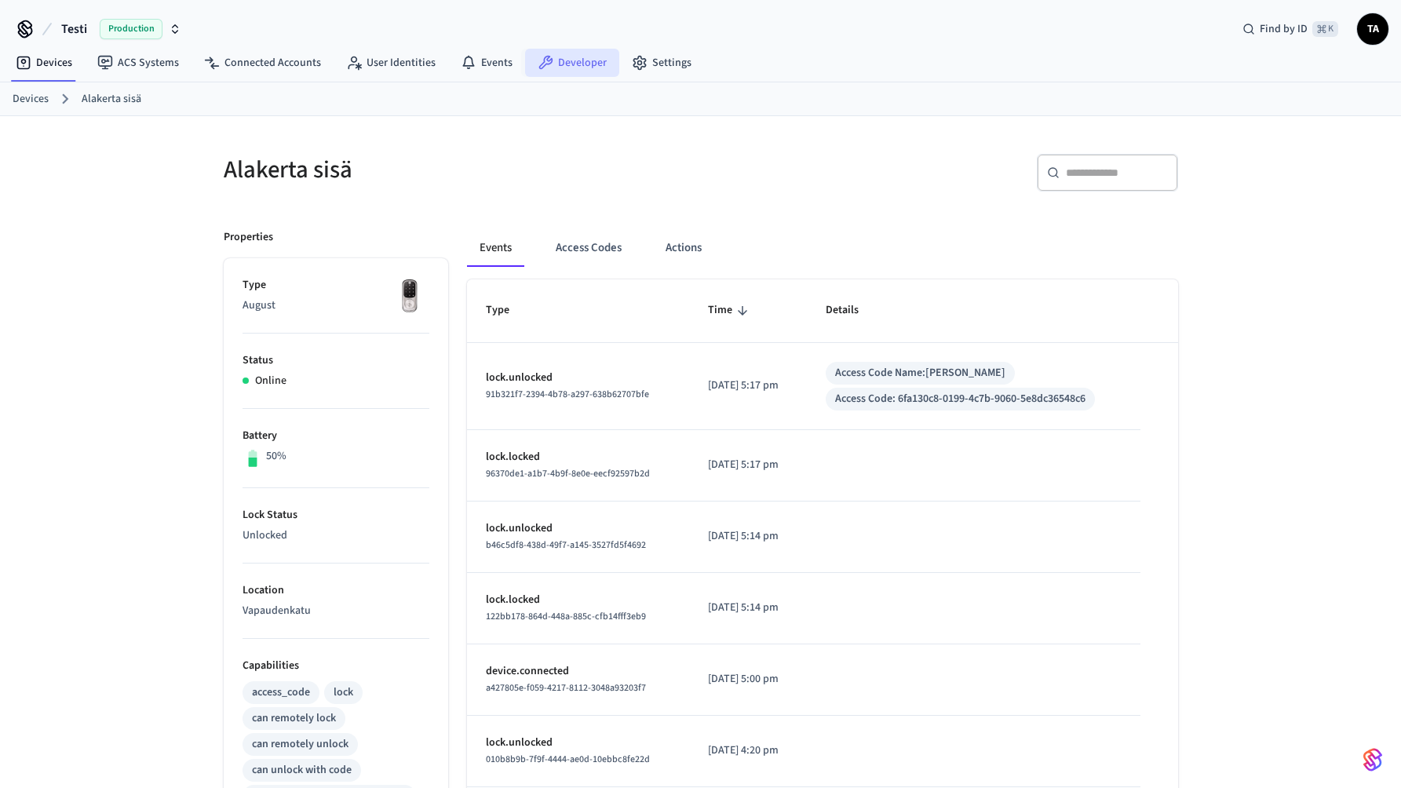
click at [576, 54] on link "Developer" at bounding box center [572, 63] width 94 height 28
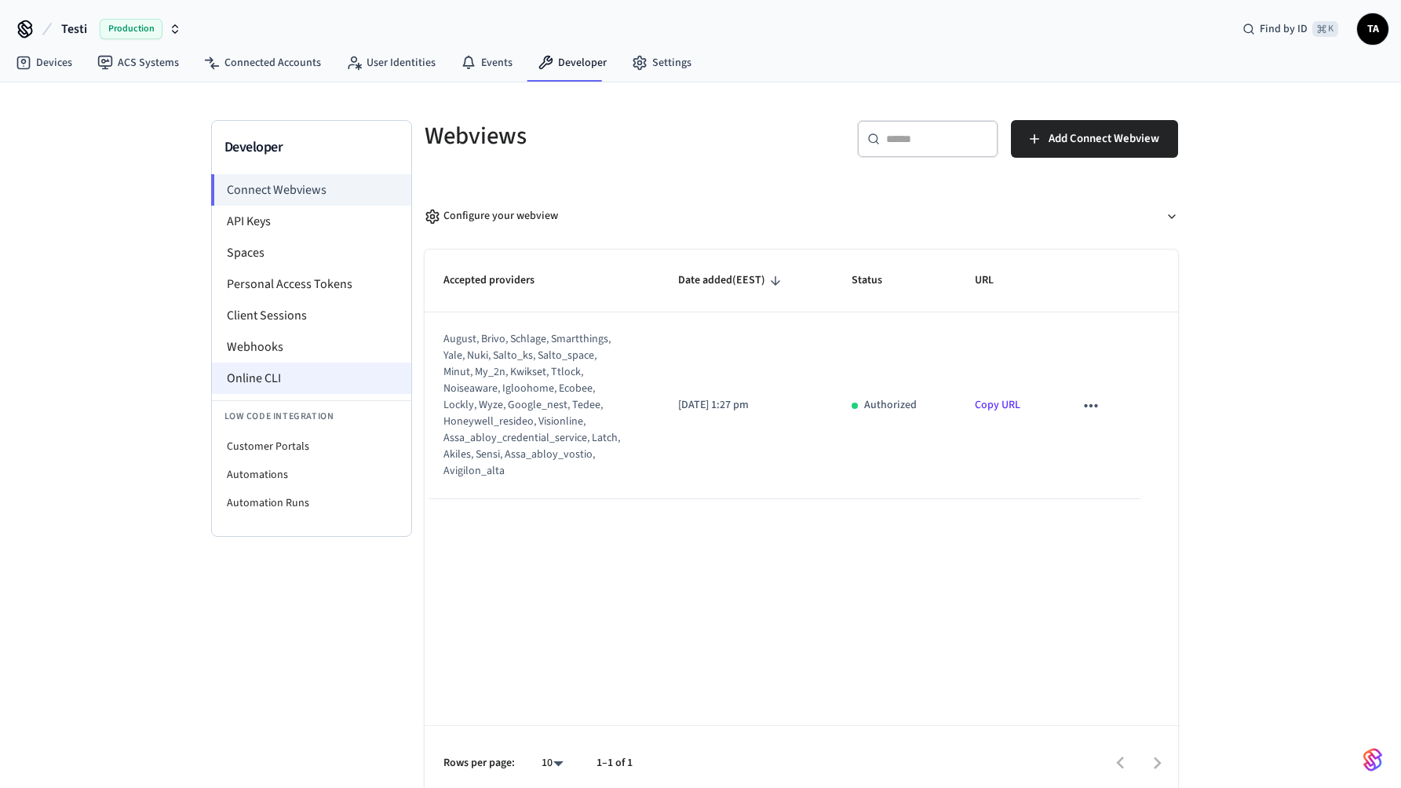
click at [263, 373] on li "Online CLI" at bounding box center [311, 378] width 199 height 31
click at [60, 60] on link "Devices" at bounding box center [44, 63] width 82 height 28
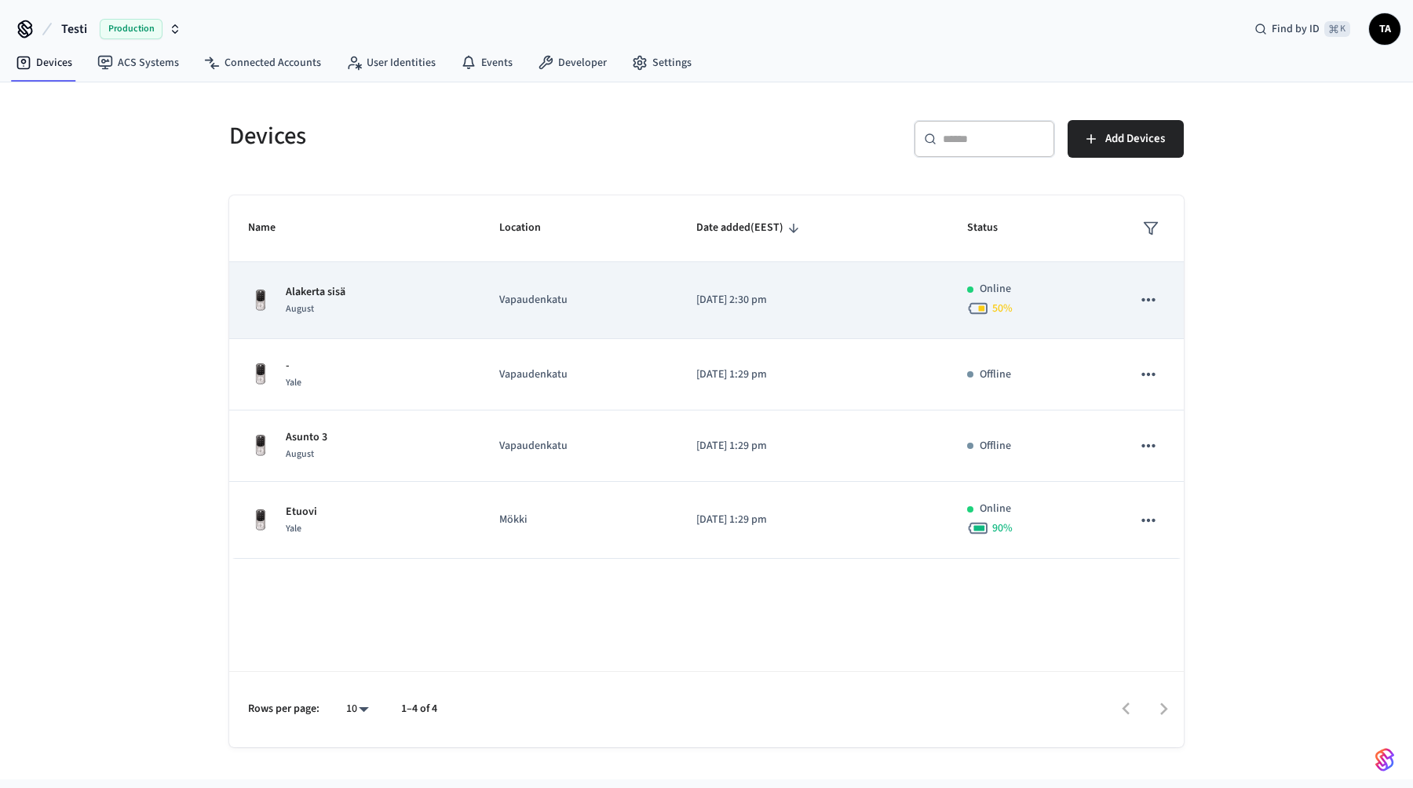
click at [404, 306] on div "Alakerta sisä August" at bounding box center [354, 300] width 213 height 33
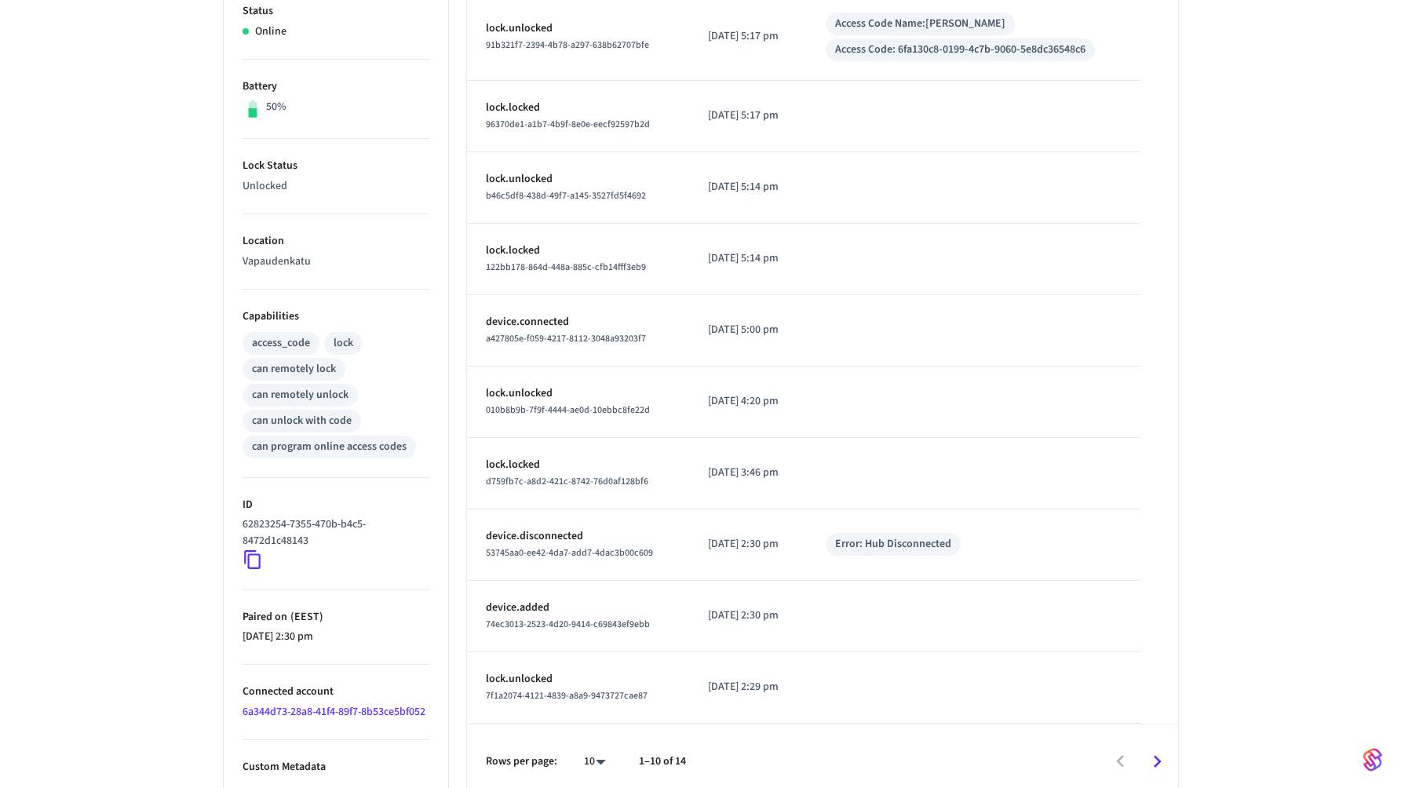
scroll to position [361, 0]
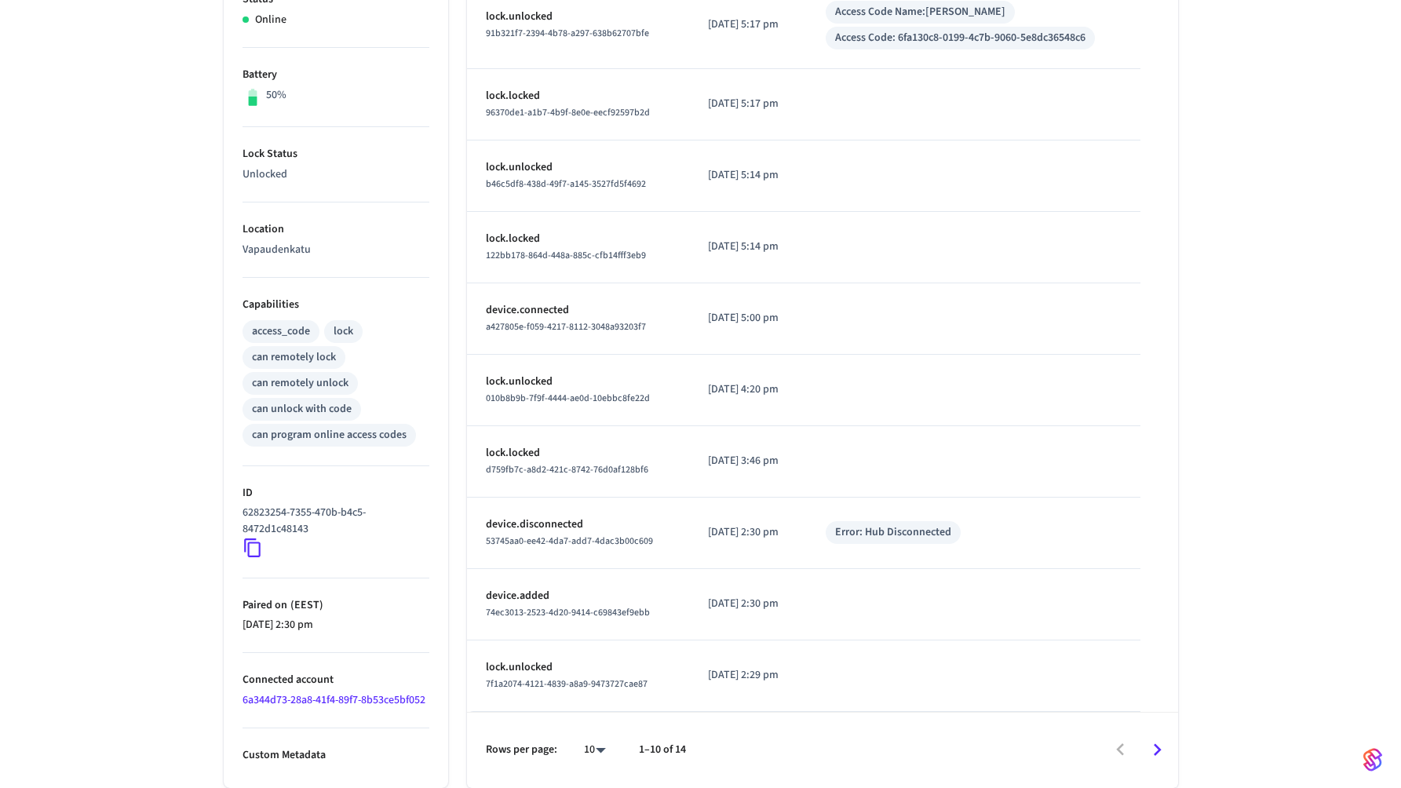
click at [252, 549] on icon at bounding box center [252, 548] width 20 height 20
drag, startPoint x: 434, startPoint y: 699, endPoint x: 242, endPoint y: 702, distance: 192.3
click at [242, 702] on ul "Type August Status Online Battery 50% Lock Status Unlocked Location Vapaudenkat…" at bounding box center [336, 342] width 224 height 890
copy link "6a344d73-28a8-41f4-89f7-8b53ce5bf052"
click at [256, 549] on icon at bounding box center [252, 548] width 20 height 20
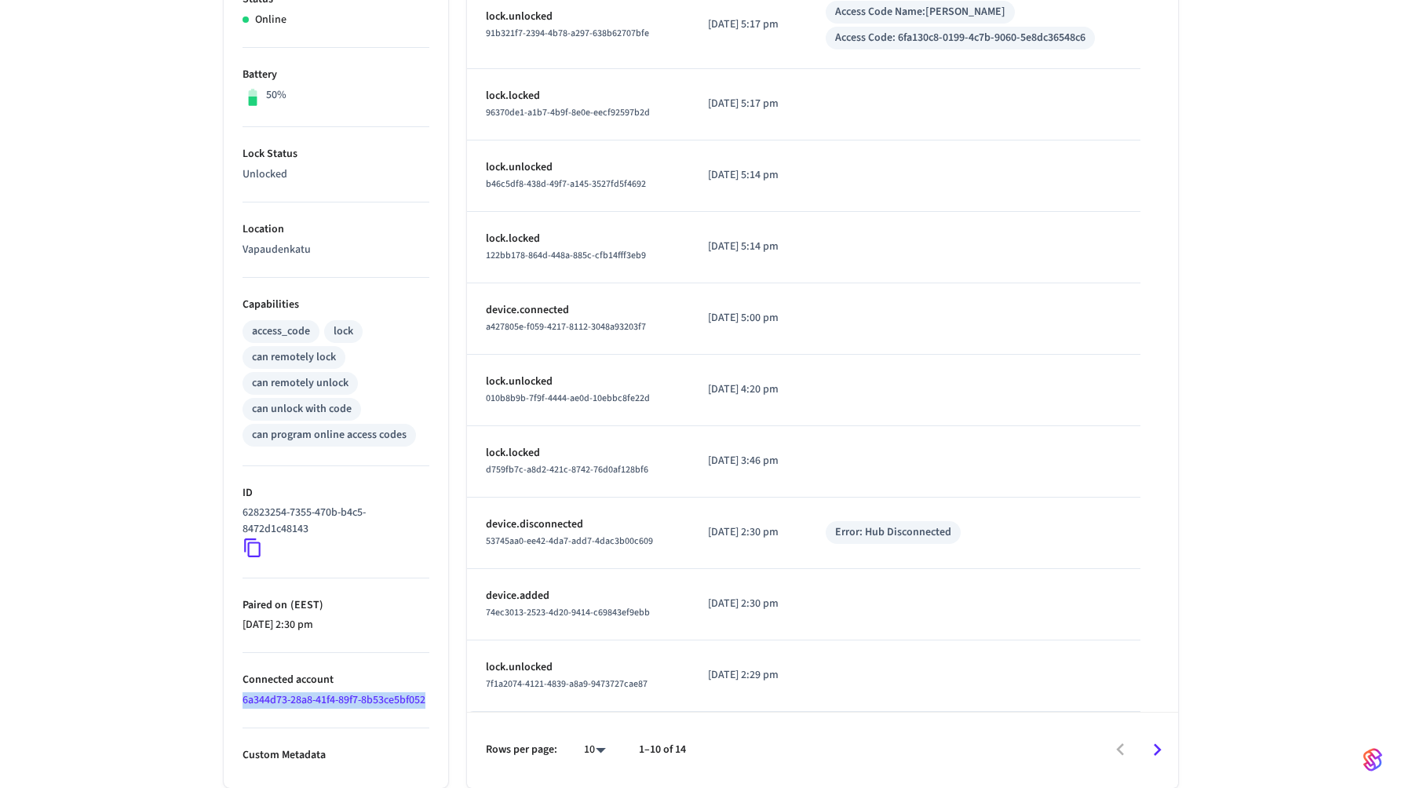
scroll to position [0, 0]
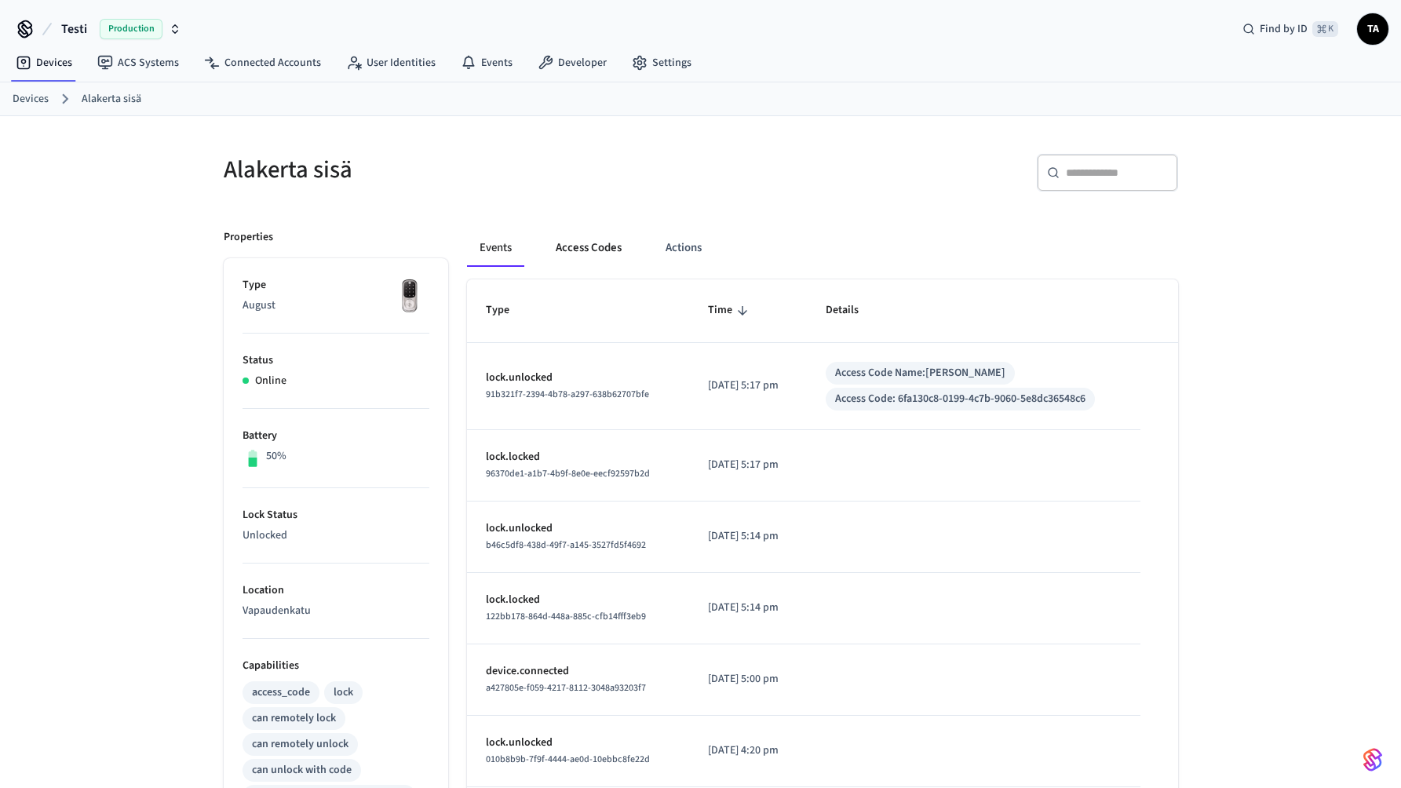
click at [606, 259] on button "Access Codes" at bounding box center [588, 248] width 91 height 38
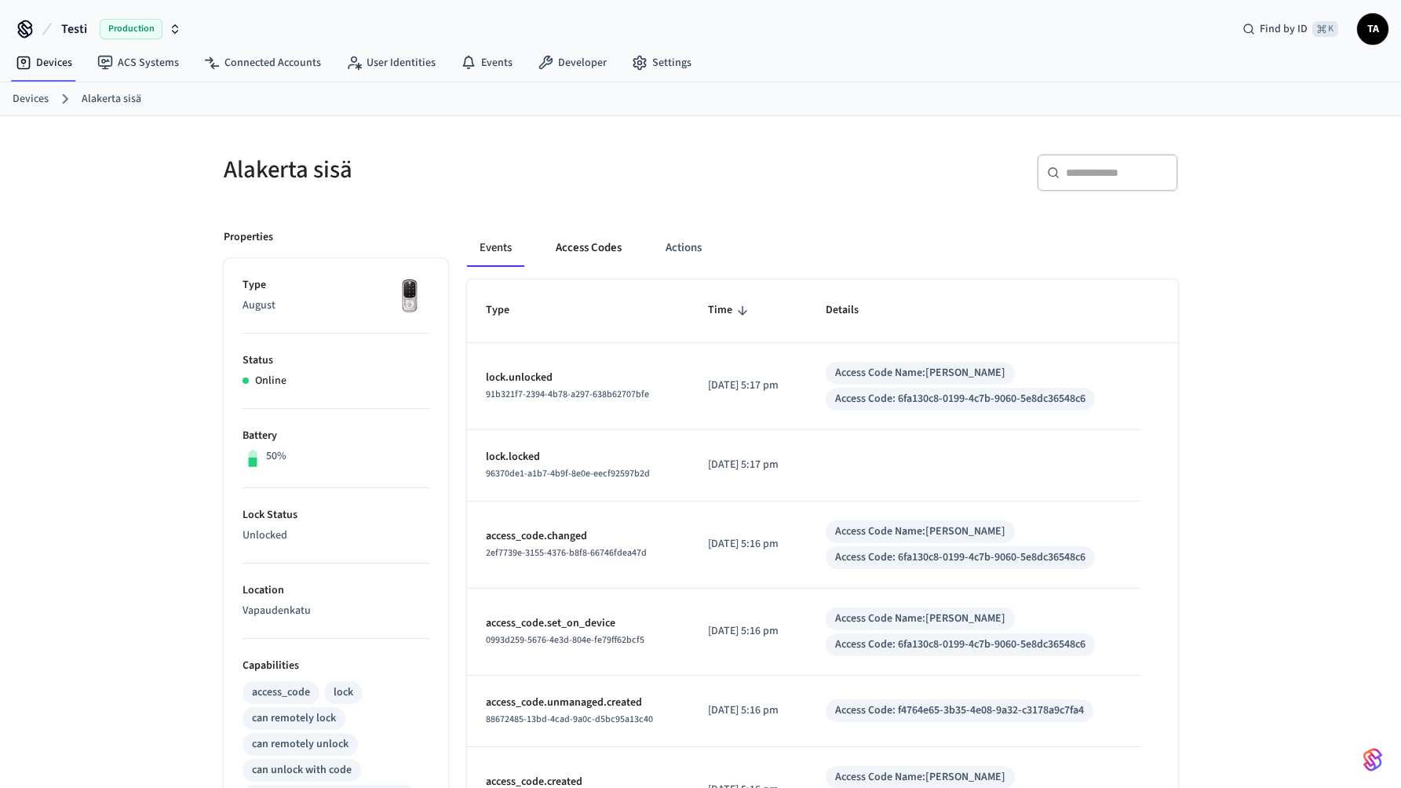
click at [618, 250] on button "Access Codes" at bounding box center [588, 248] width 91 height 38
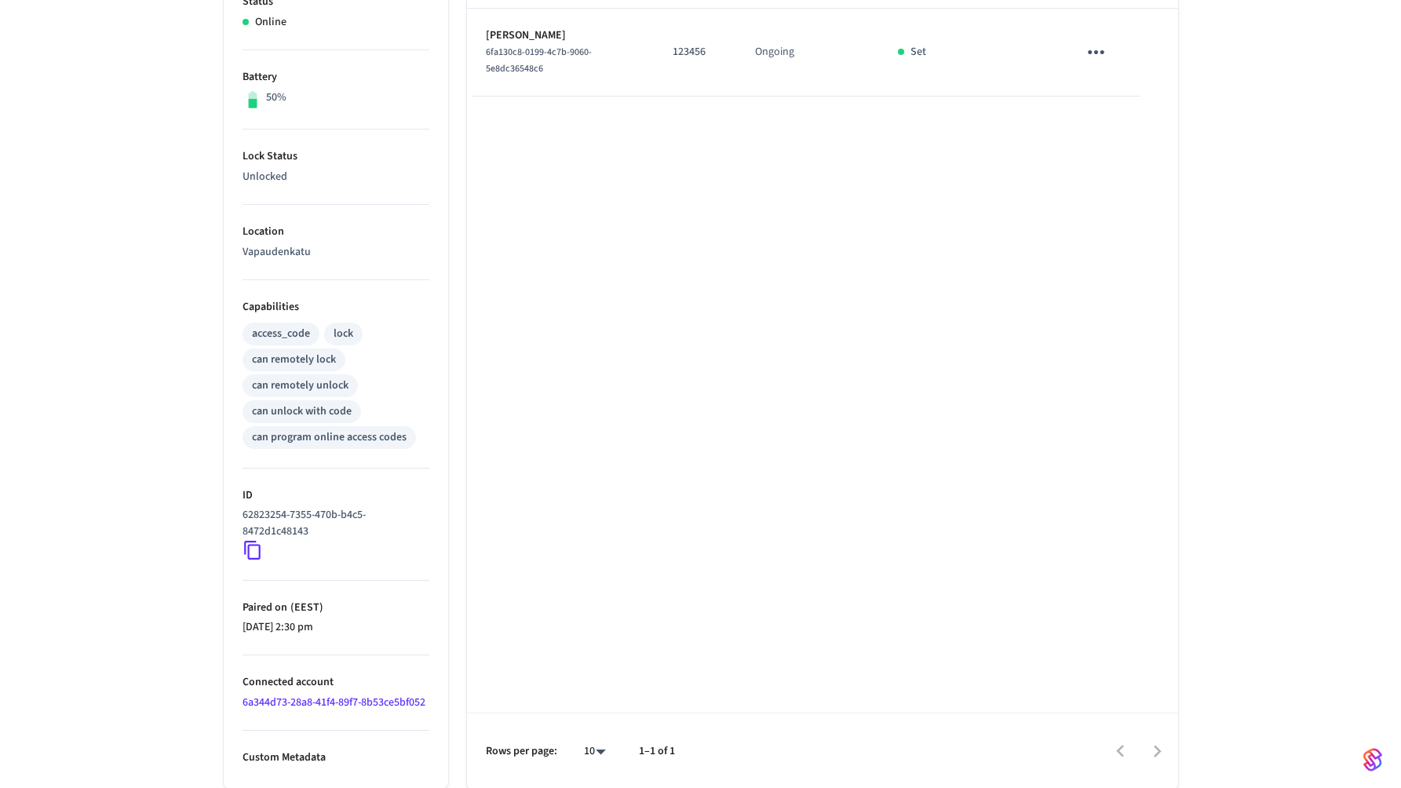
scroll to position [359, 0]
click at [255, 549] on icon at bounding box center [252, 549] width 20 height 20
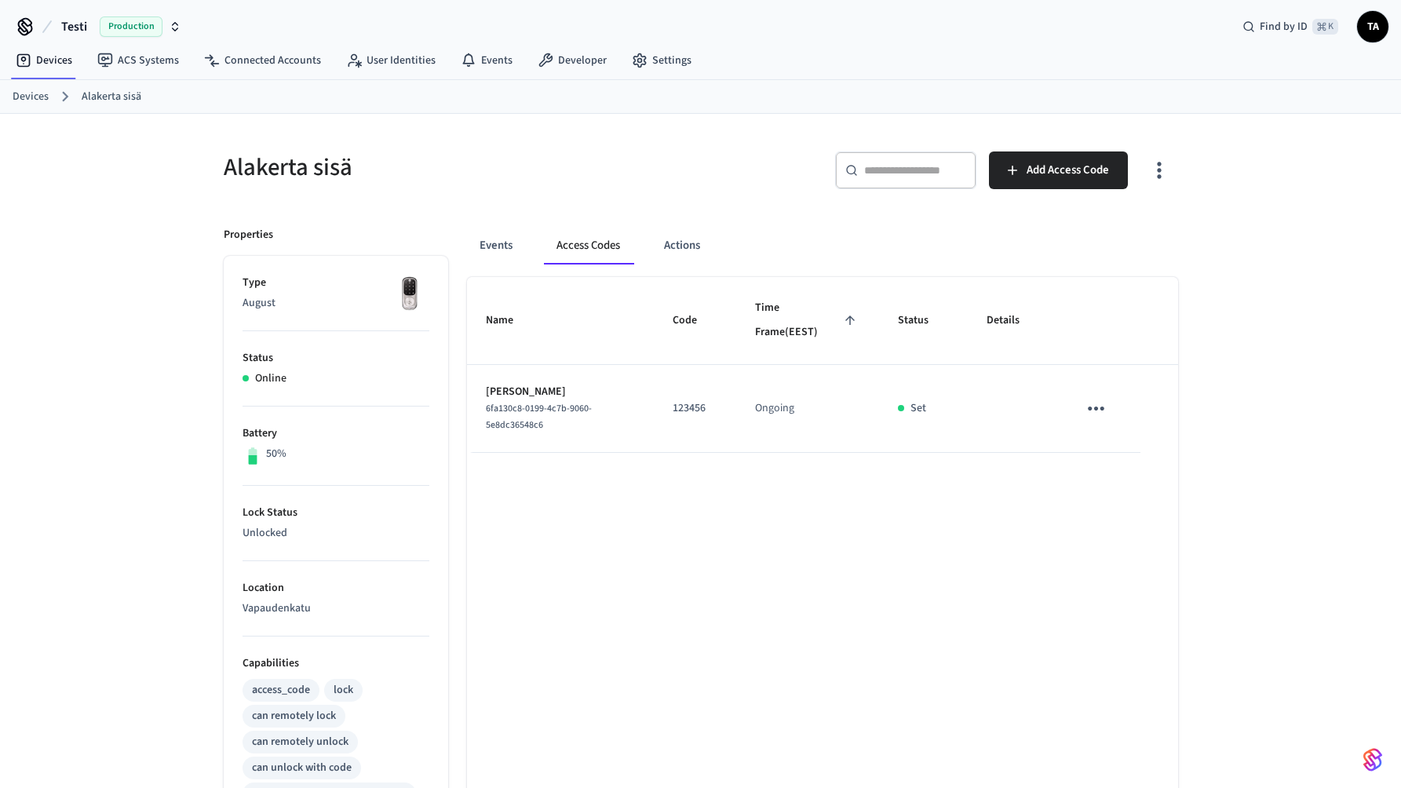
scroll to position [0, 0]
click at [494, 242] on button "Events" at bounding box center [496, 248] width 58 height 38
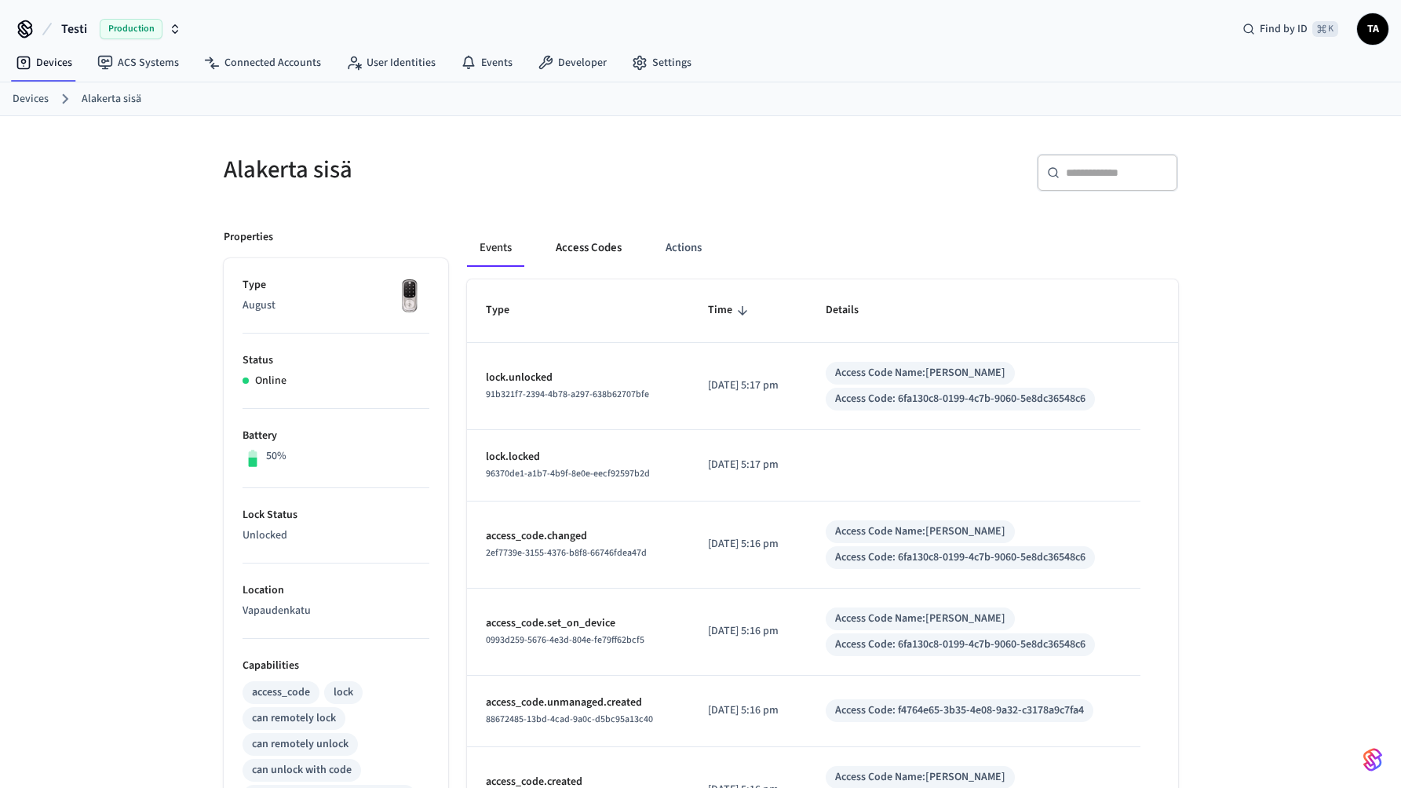
click at [578, 248] on button "Access Codes" at bounding box center [588, 248] width 91 height 38
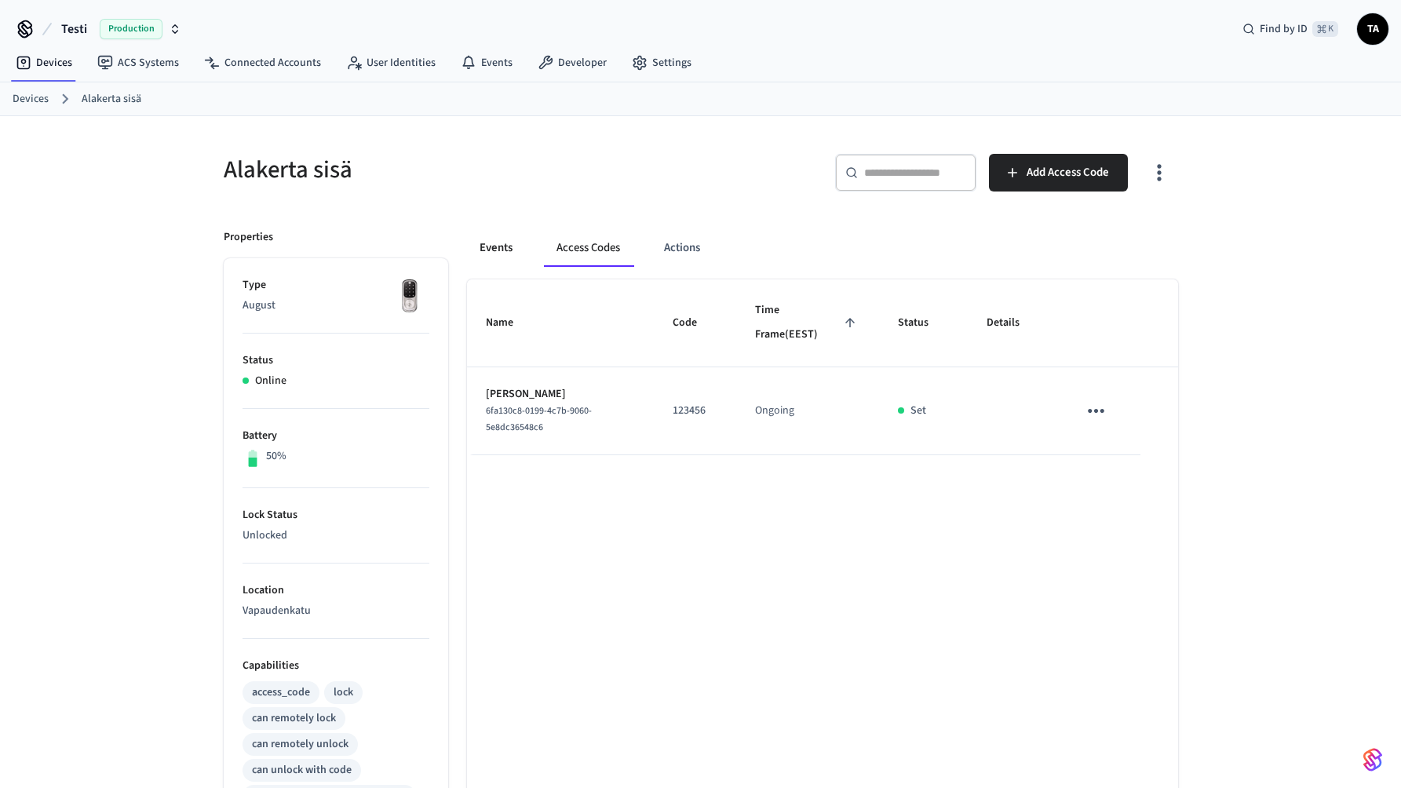
click at [498, 252] on button "Events" at bounding box center [496, 248] width 58 height 38
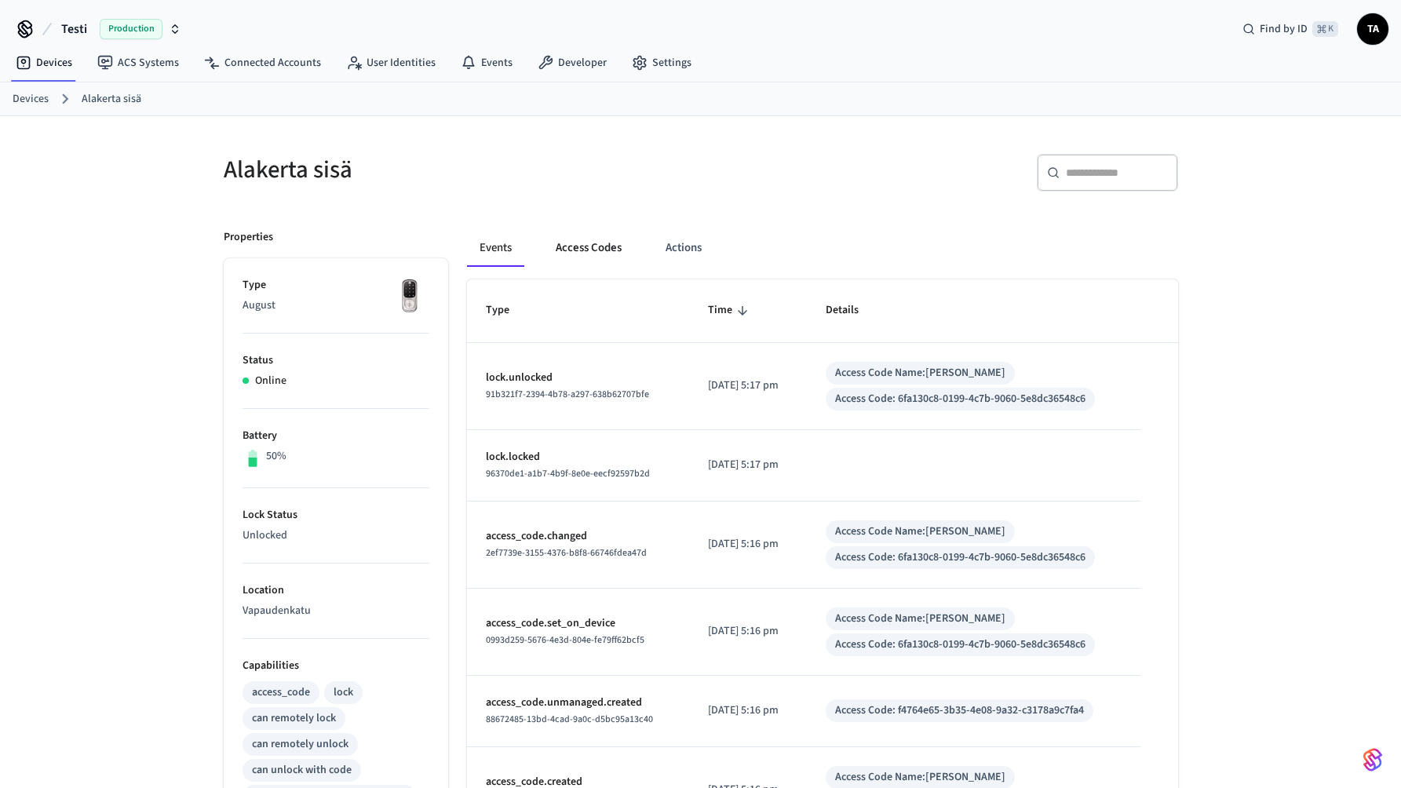
click at [589, 246] on button "Access Codes" at bounding box center [588, 248] width 91 height 38
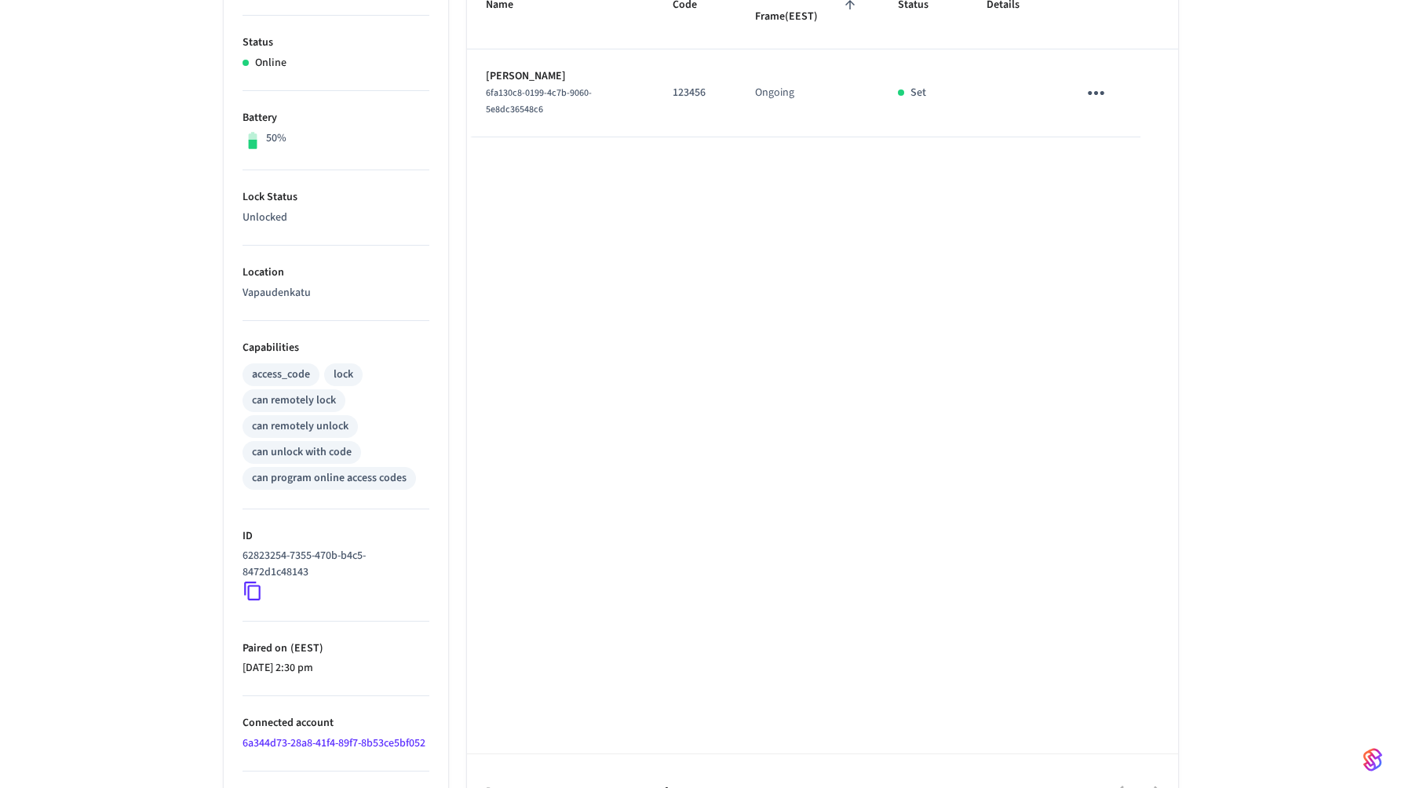
scroll to position [359, 0]
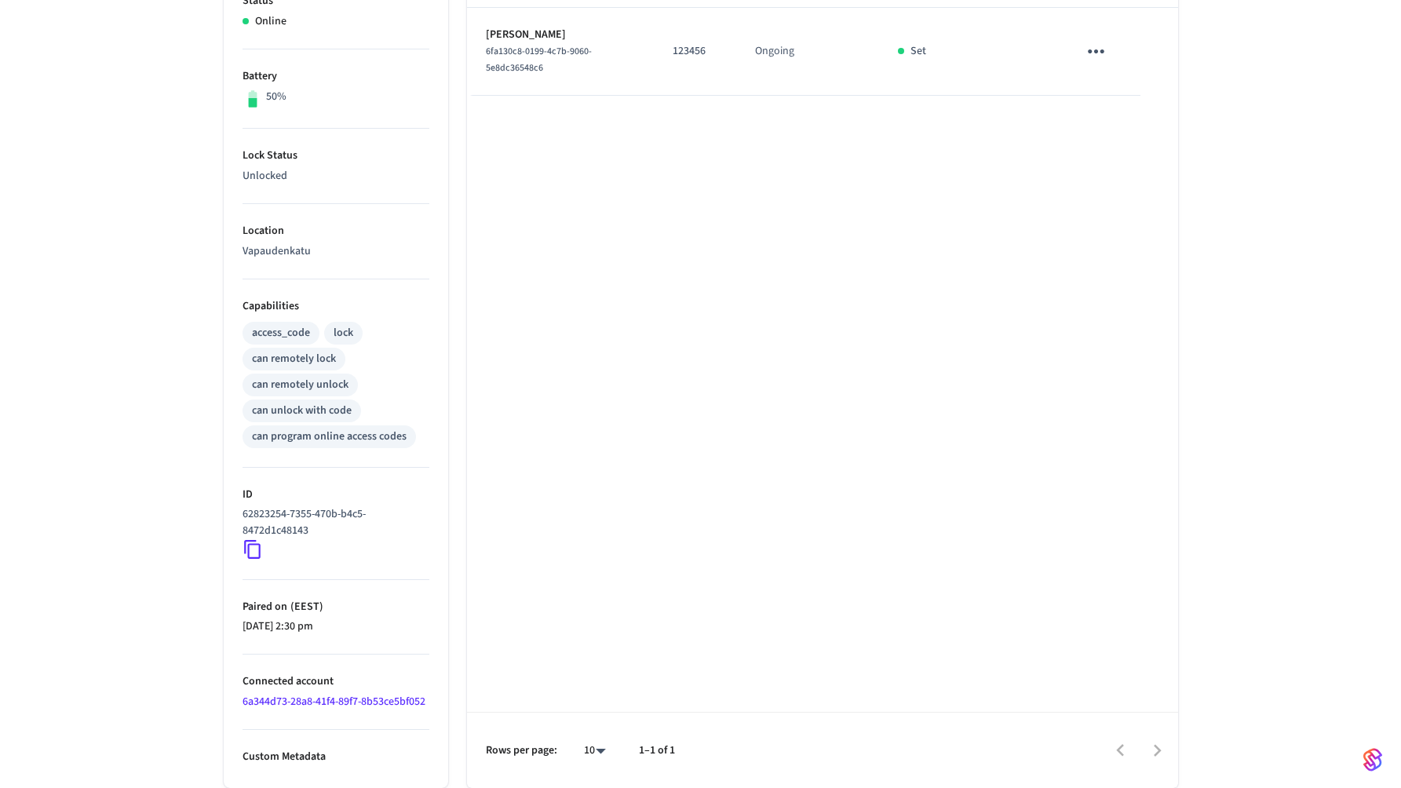
click at [250, 545] on icon at bounding box center [252, 549] width 20 height 20
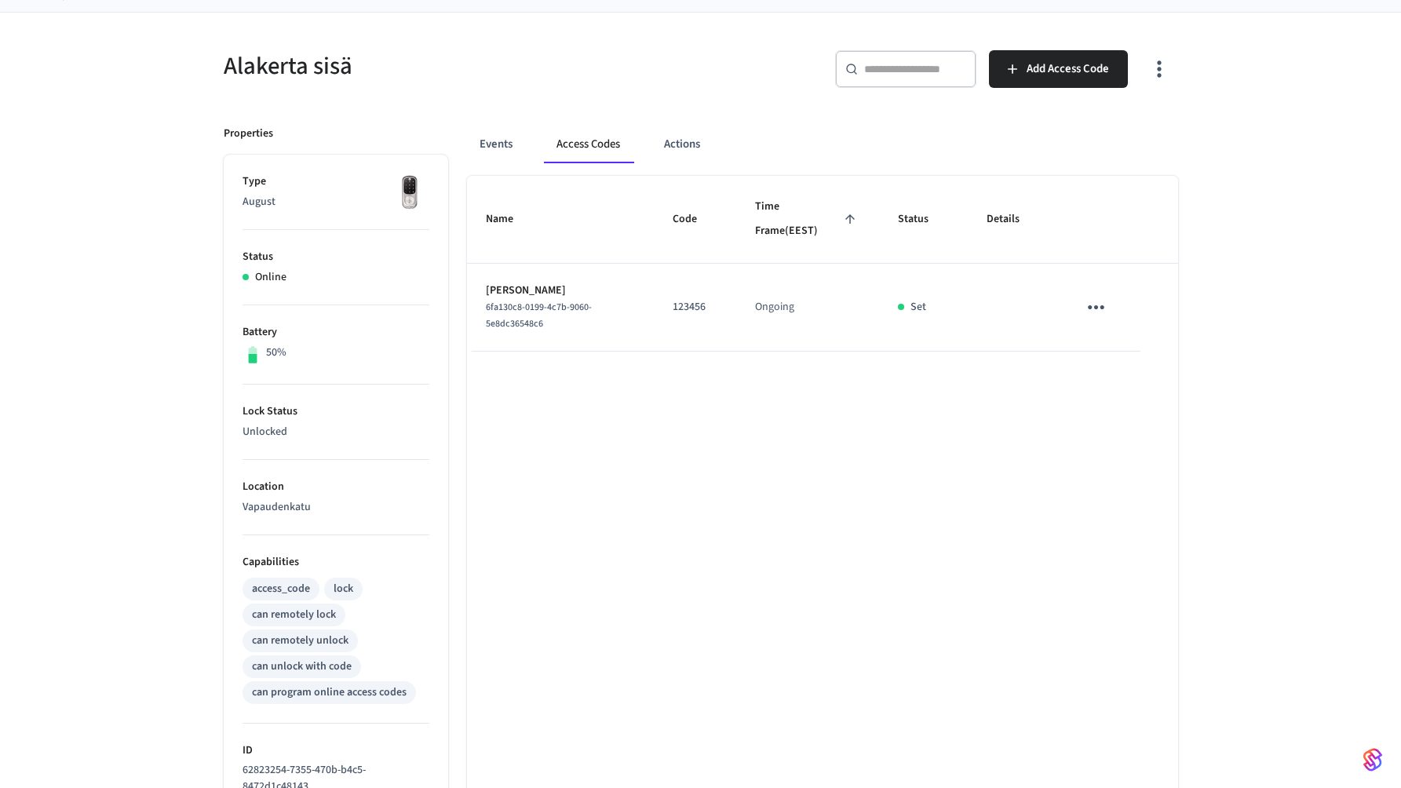
scroll to position [0, 0]
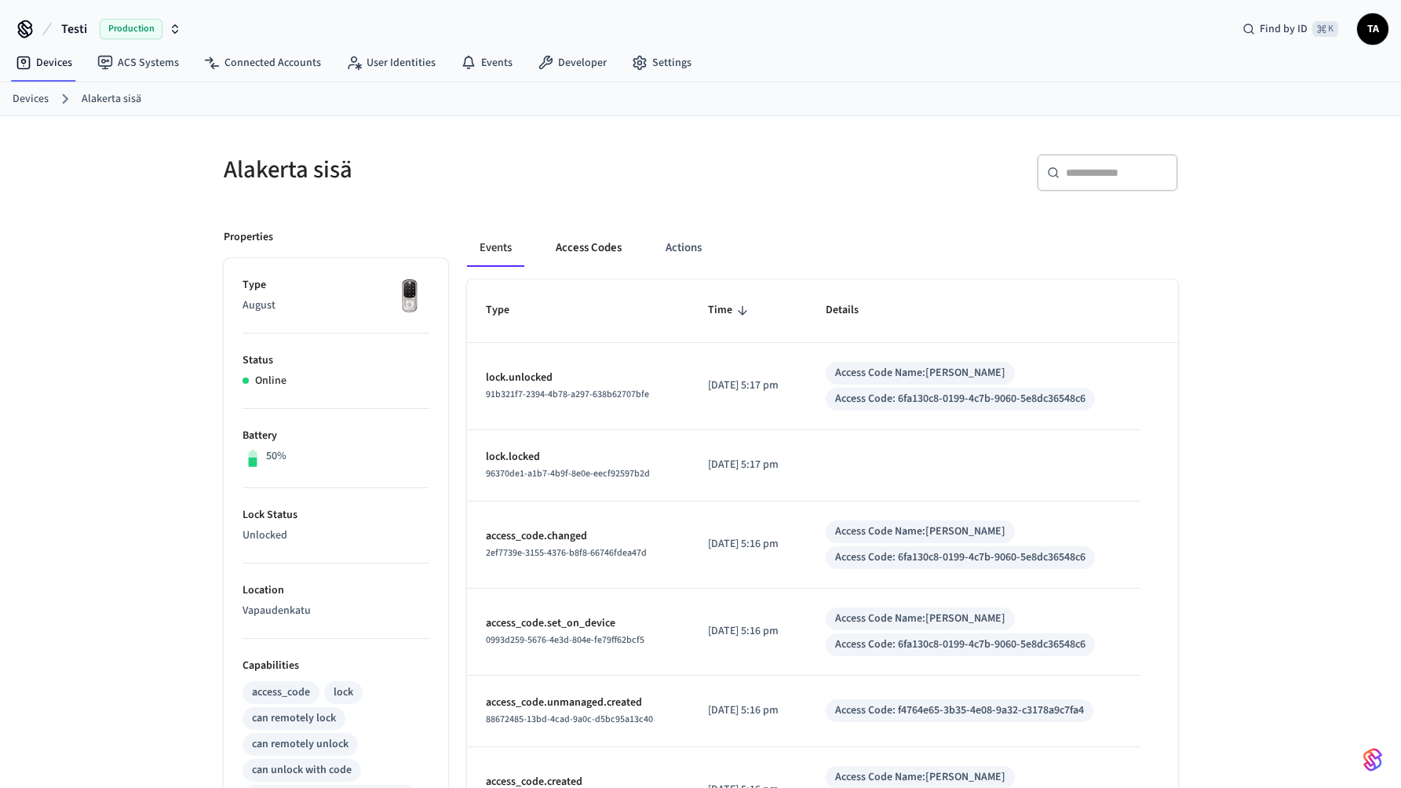
click at [602, 246] on button "Access Codes" at bounding box center [588, 248] width 91 height 38
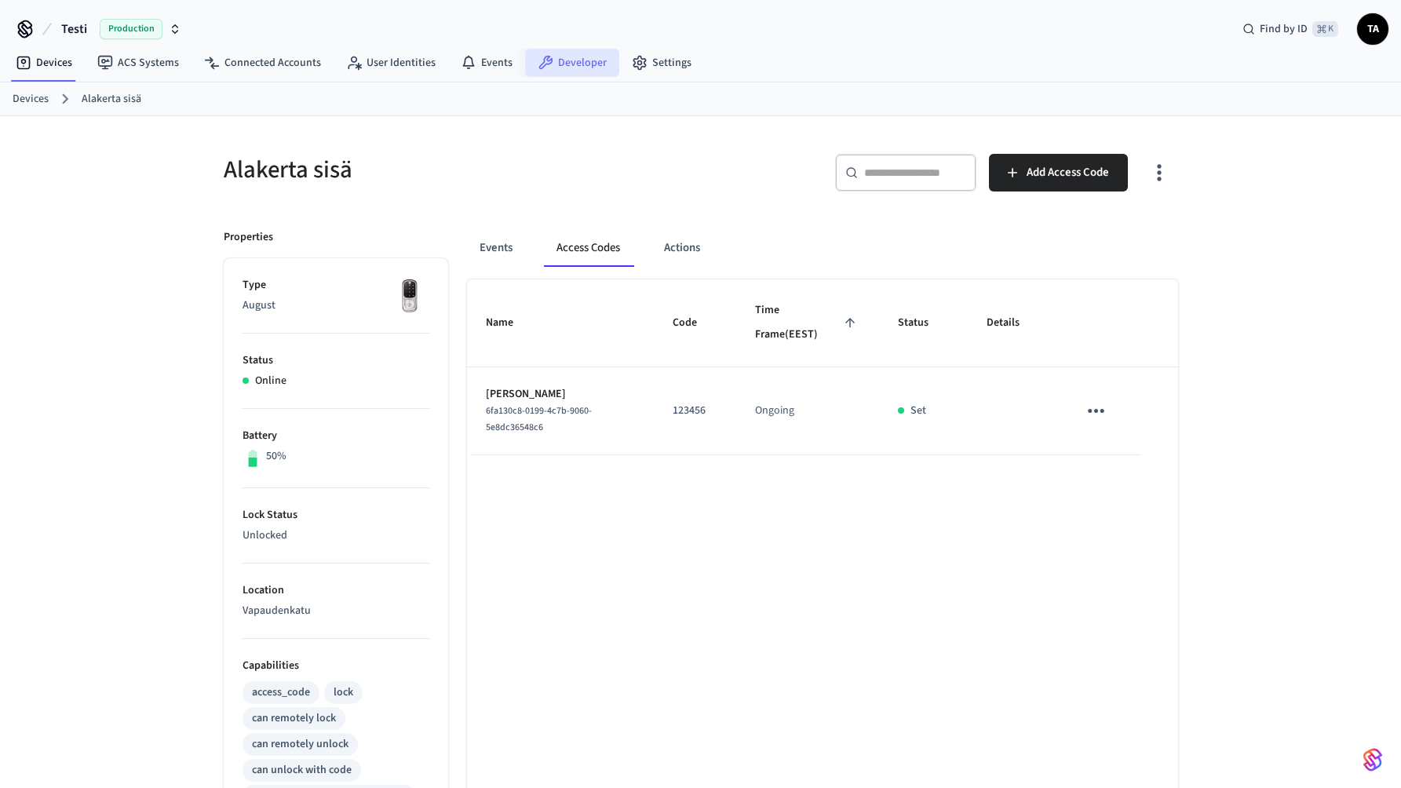
click at [563, 67] on link "Developer" at bounding box center [572, 63] width 94 height 28
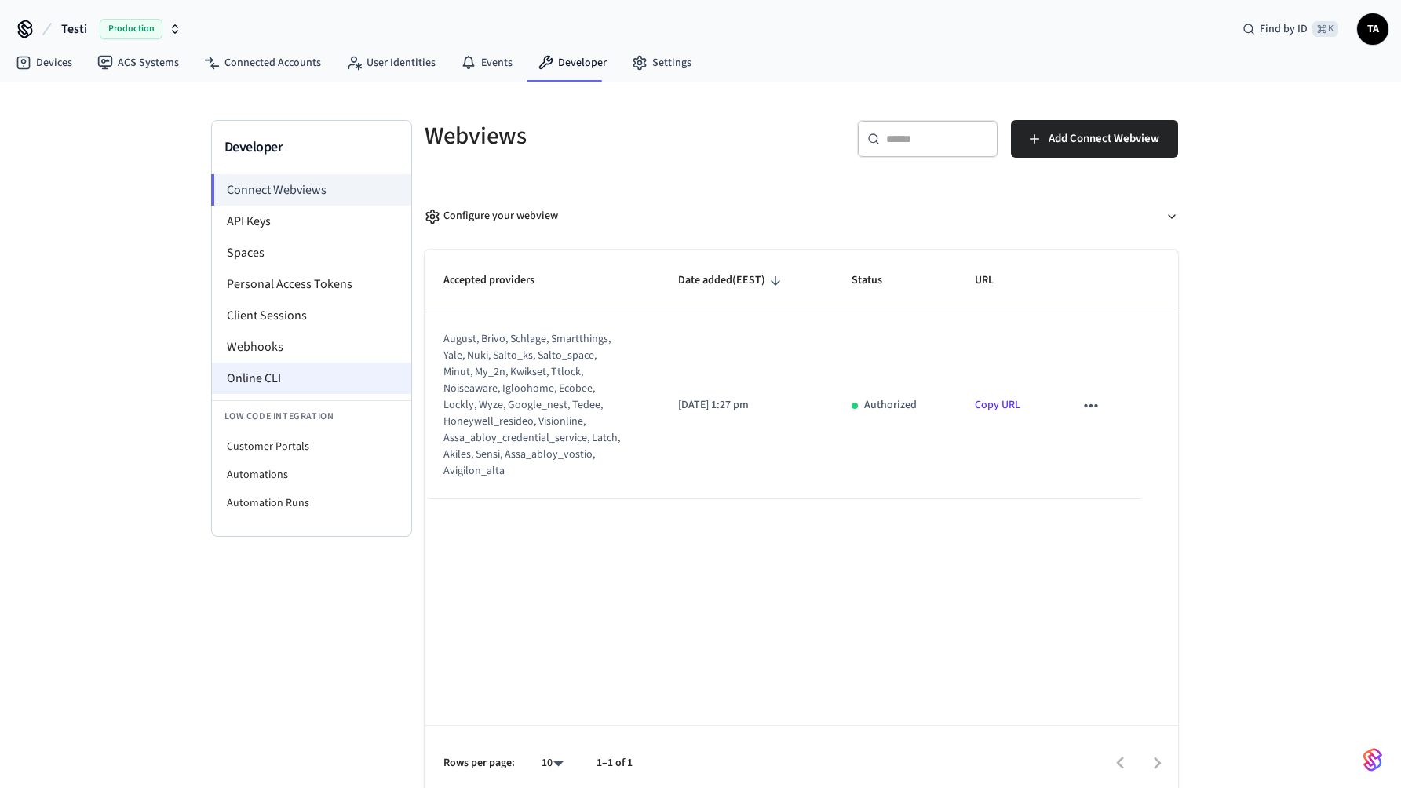
click at [304, 387] on li "Online CLI" at bounding box center [311, 378] width 199 height 31
click at [268, 479] on li "Automations" at bounding box center [311, 475] width 199 height 28
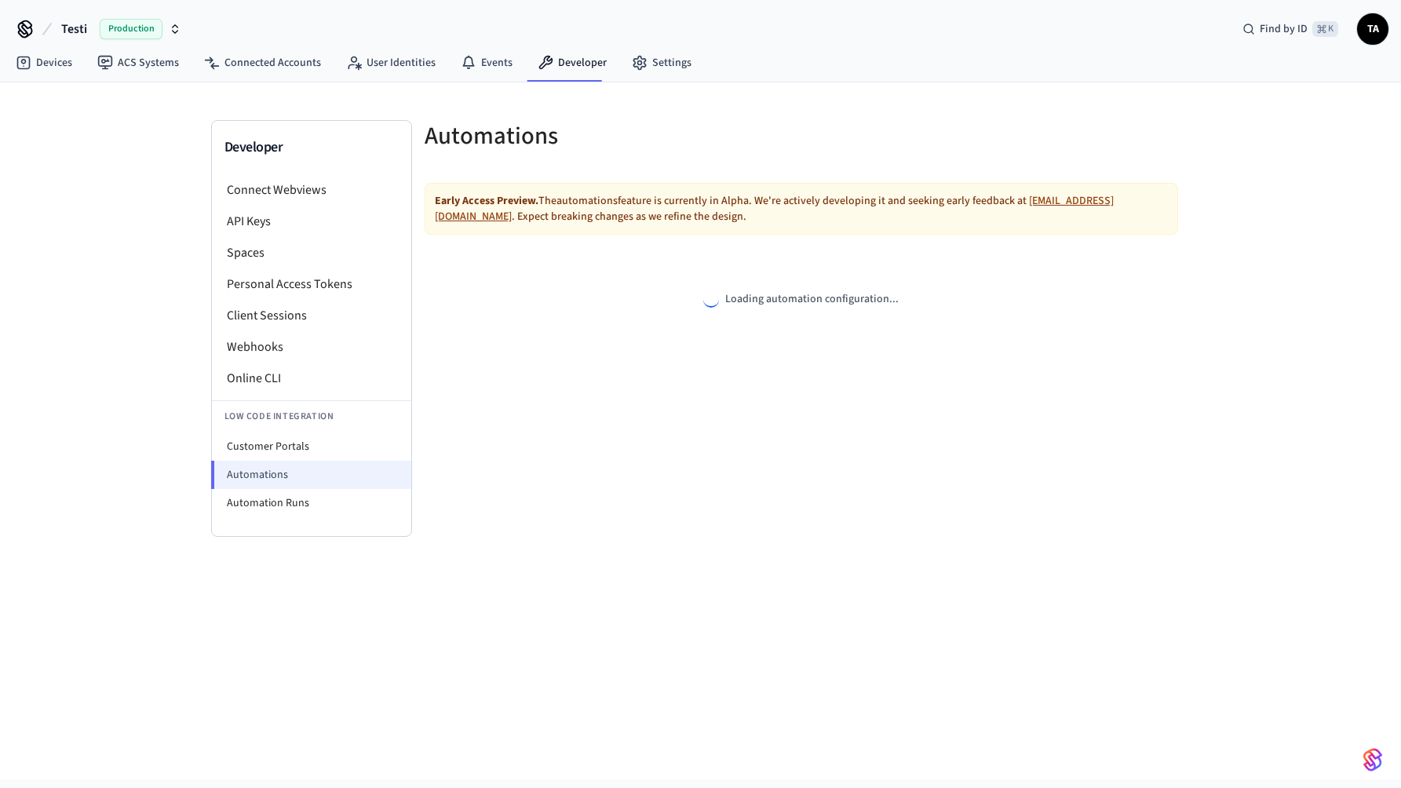
select select "**********"
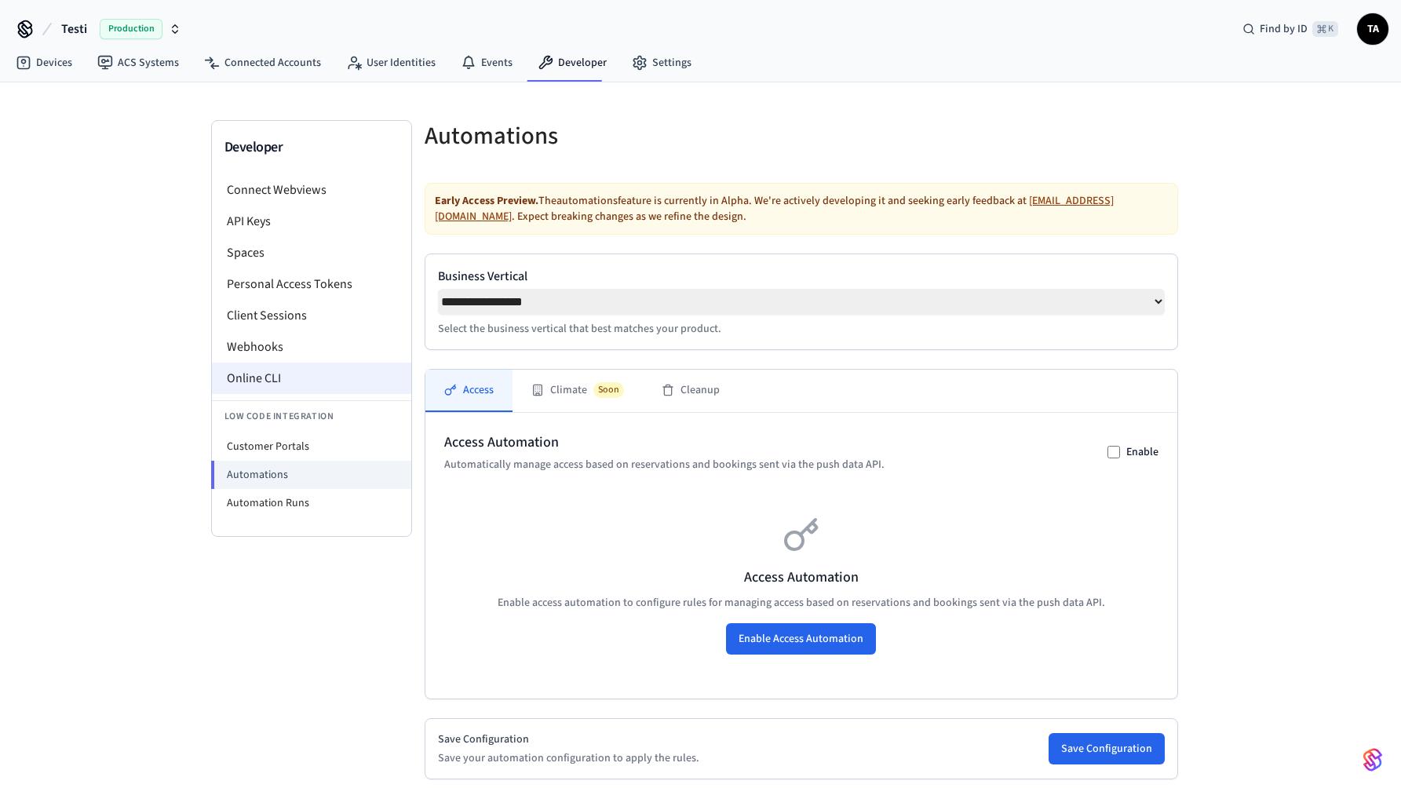
click at [269, 374] on li "Online CLI" at bounding box center [311, 378] width 199 height 31
click at [68, 65] on link "Devices" at bounding box center [44, 63] width 82 height 28
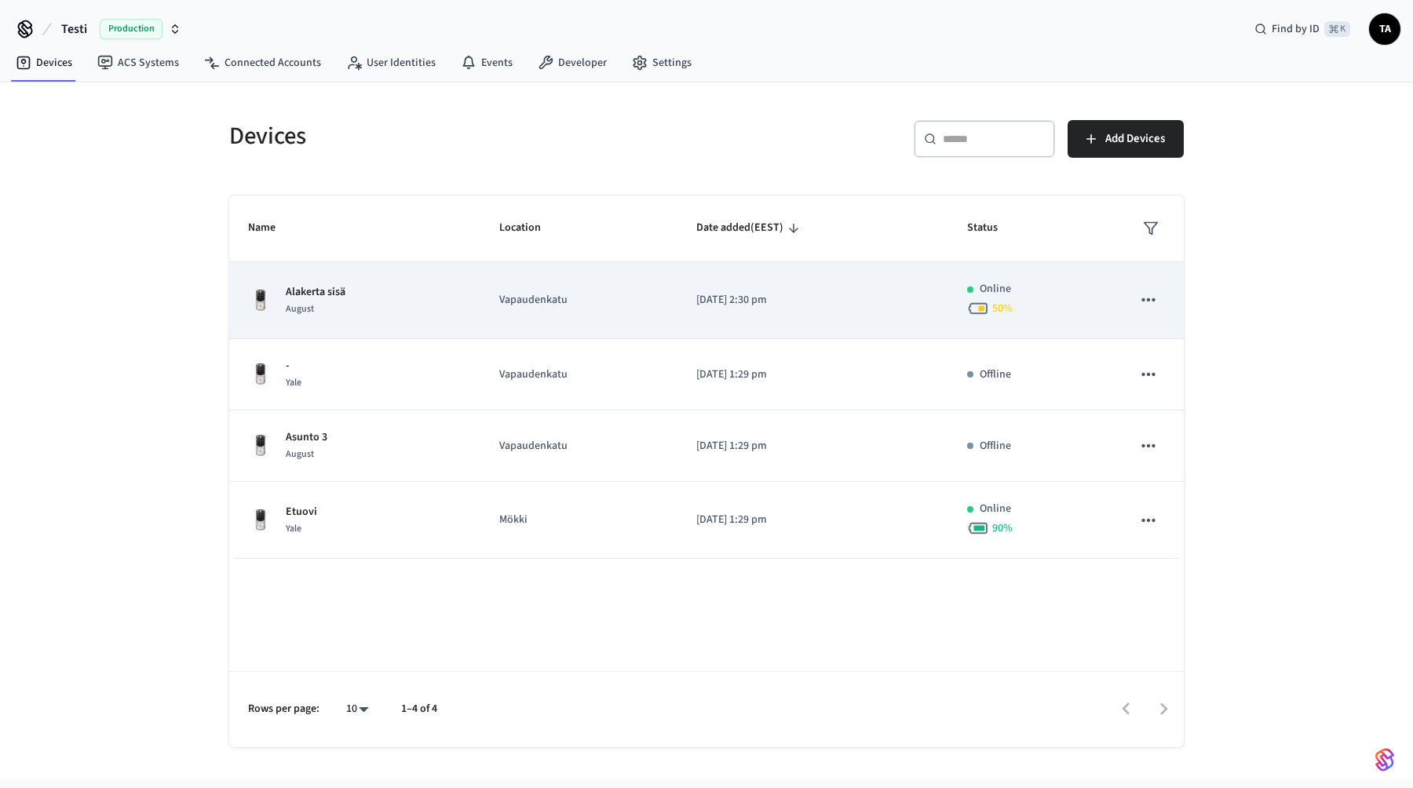
click at [442, 305] on div "Alakerta sisä August" at bounding box center [354, 300] width 213 height 33
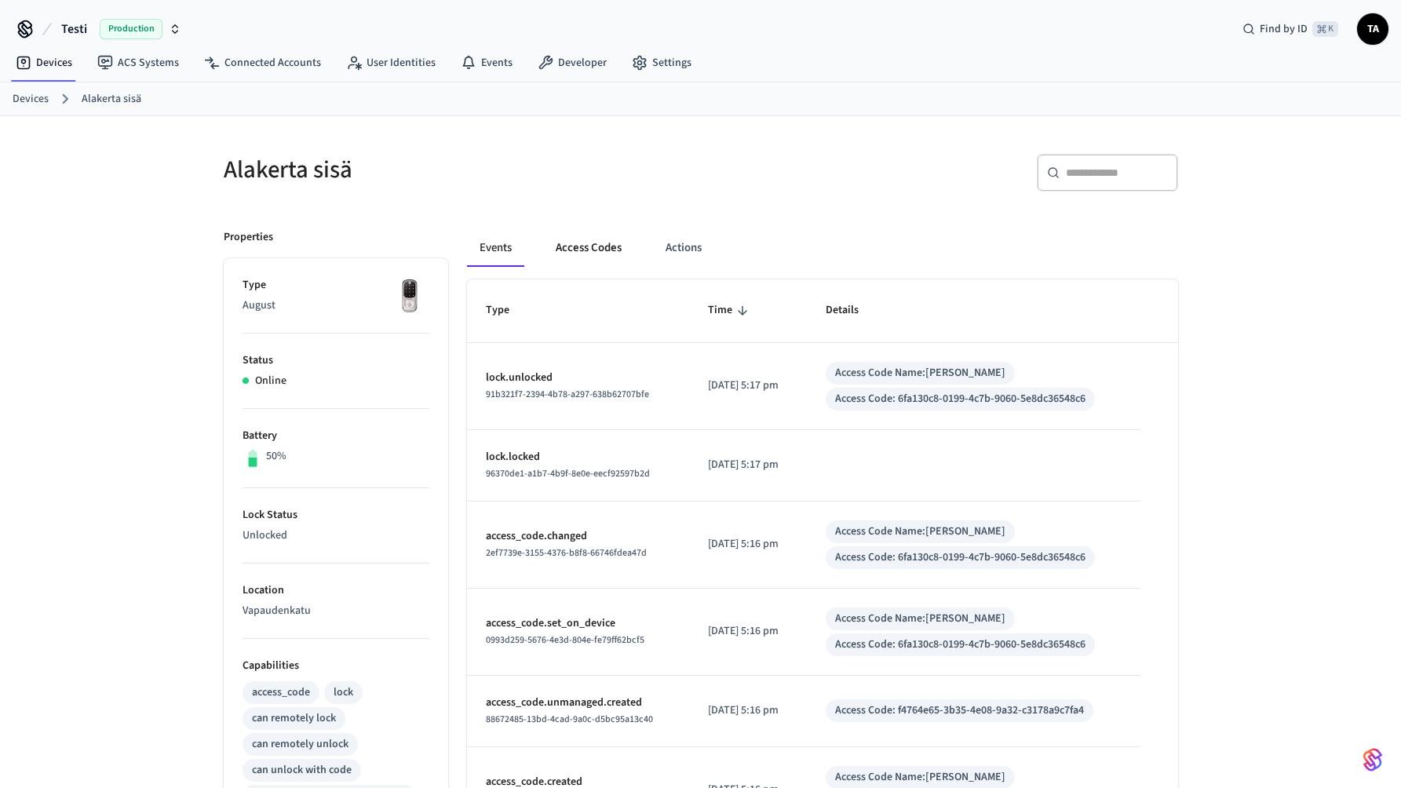
click at [598, 247] on button "Access Codes" at bounding box center [588, 248] width 91 height 38
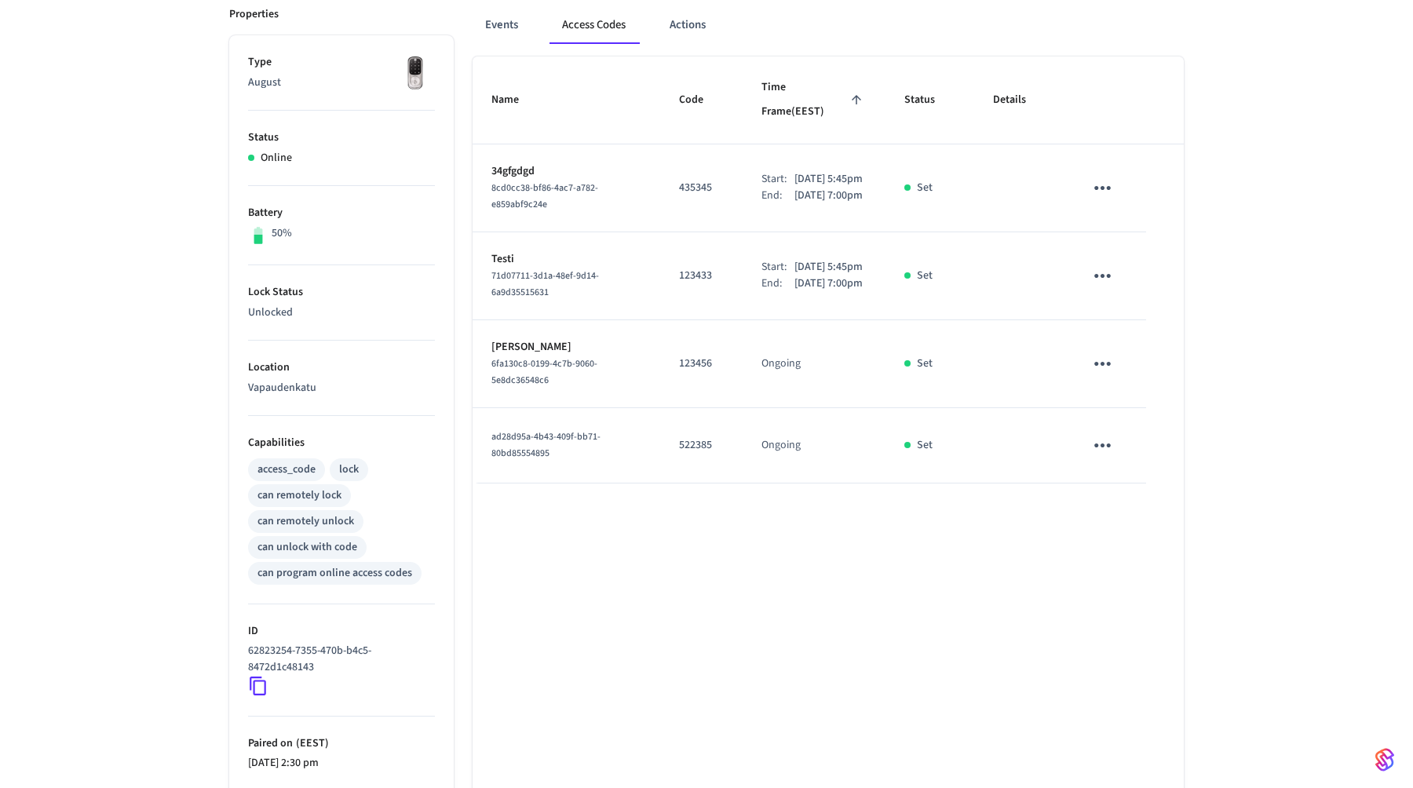
scroll to position [257, 0]
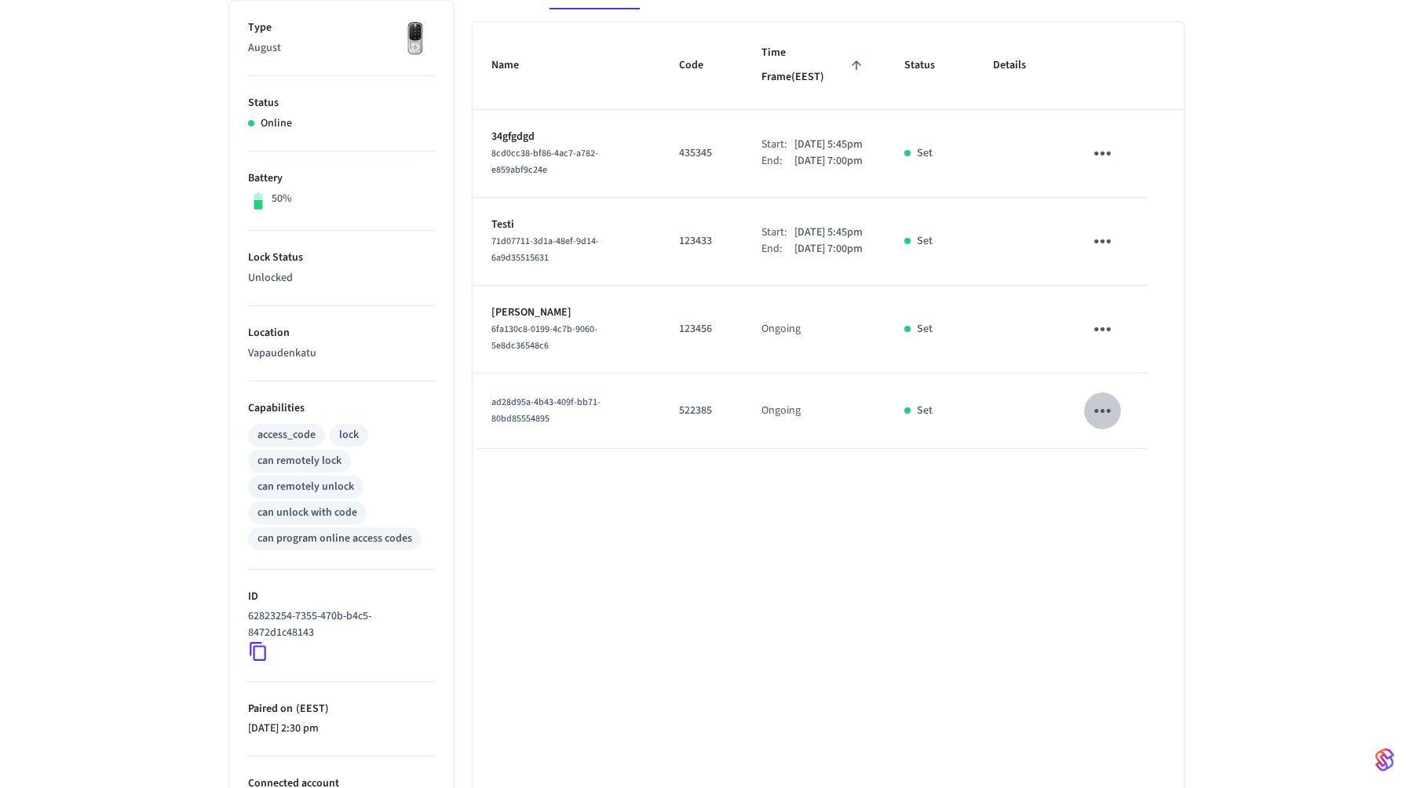
click at [1099, 423] on icon "sticky table" at bounding box center [1102, 411] width 24 height 24
click at [1131, 498] on li "Delete" at bounding box center [1140, 508] width 75 height 42
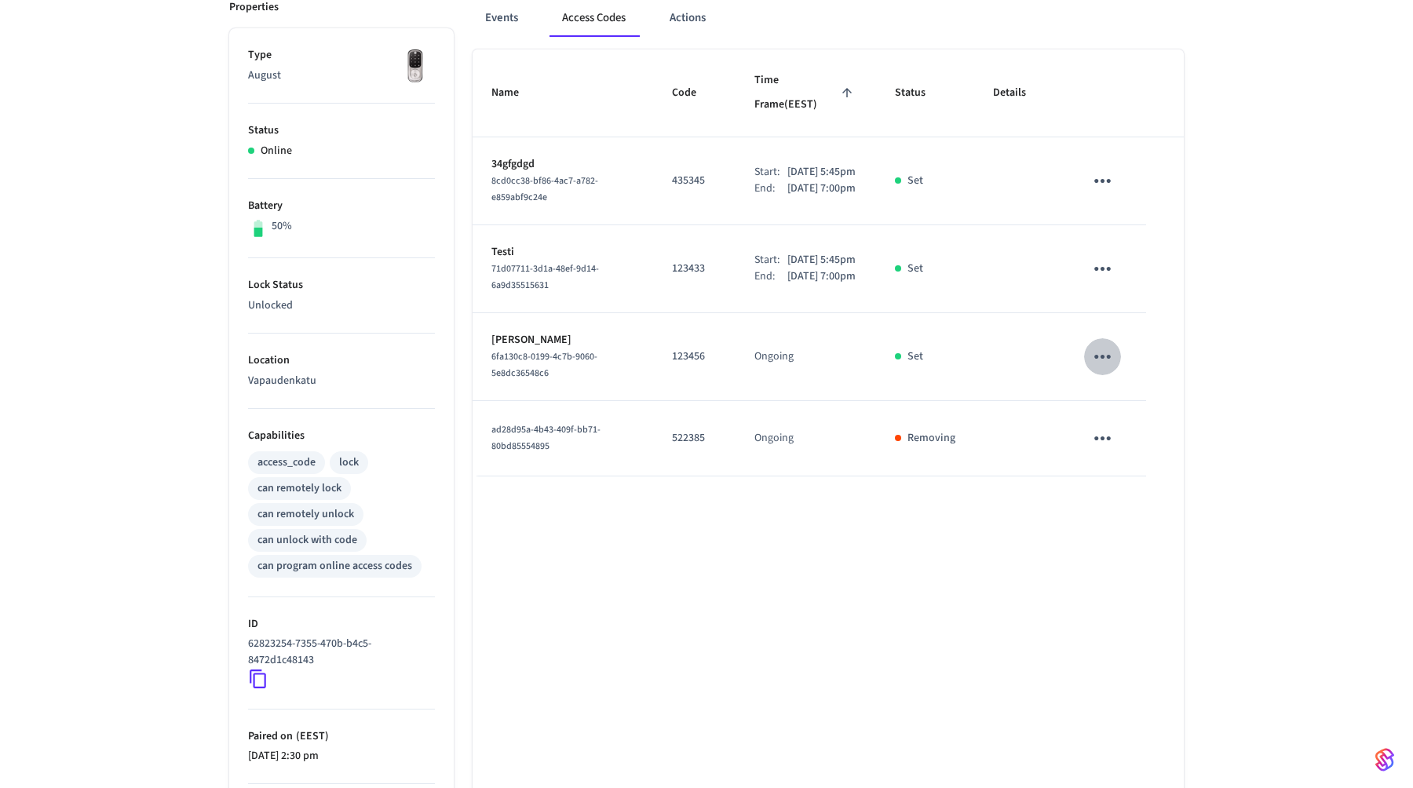
click at [1100, 369] on icon "sticky table" at bounding box center [1102, 357] width 24 height 24
click at [1131, 446] on li "Delete" at bounding box center [1140, 454] width 75 height 42
click at [1099, 262] on icon "sticky table" at bounding box center [1102, 269] width 24 height 24
click at [1113, 356] on li "Delete" at bounding box center [1140, 358] width 75 height 42
click at [1106, 169] on icon "sticky table" at bounding box center [1102, 181] width 24 height 24
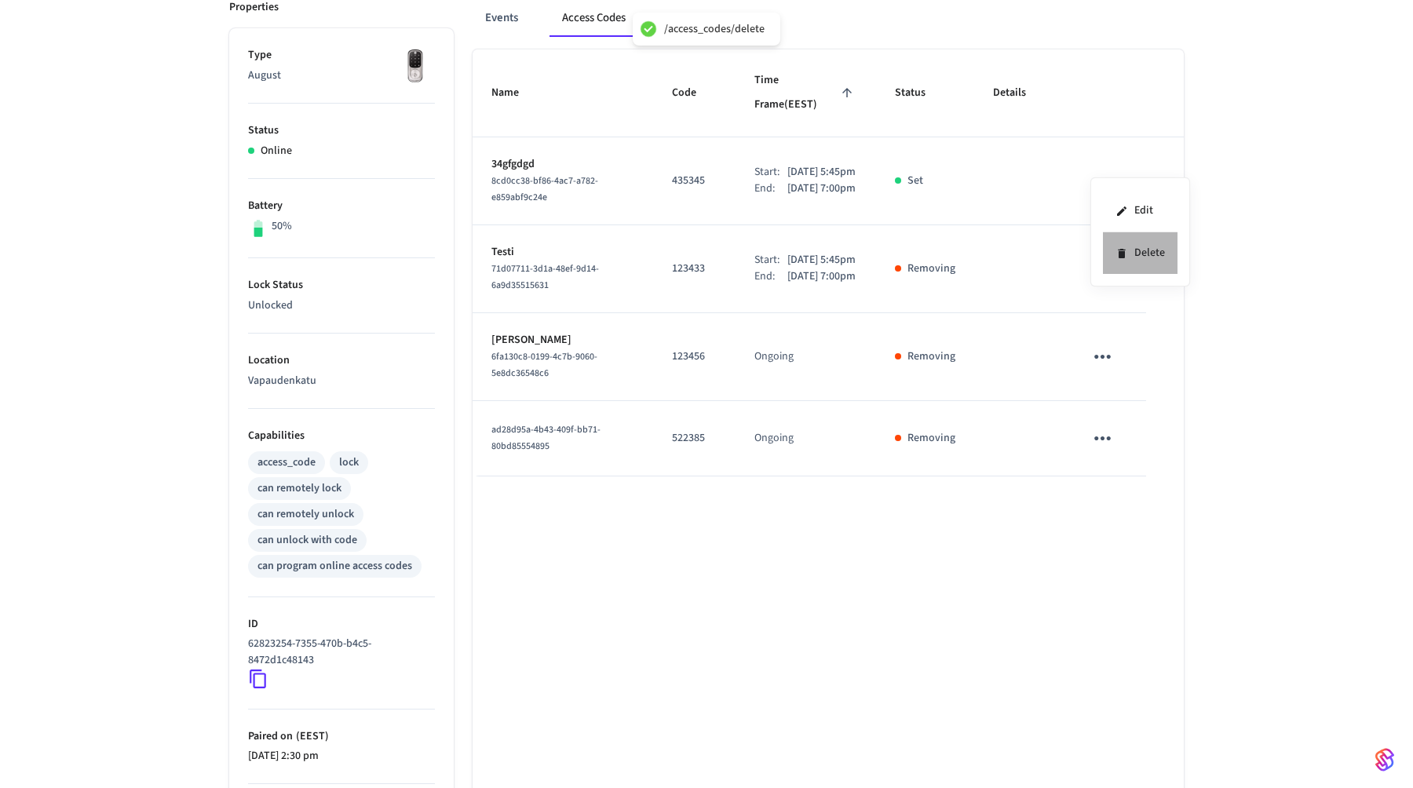
click at [1130, 258] on li "Delete" at bounding box center [1140, 253] width 75 height 42
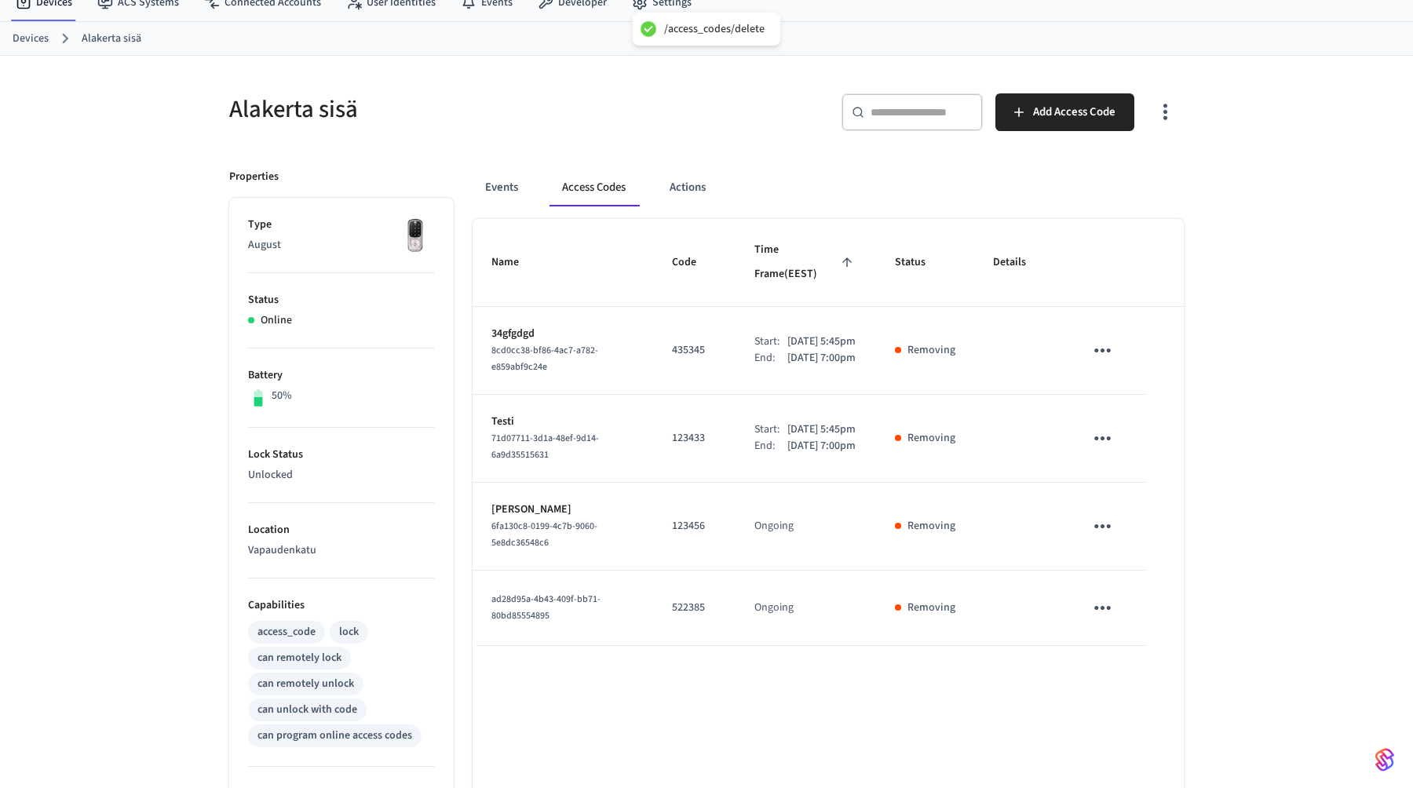
scroll to position [0, 0]
